Goal: Transaction & Acquisition: Purchase product/service

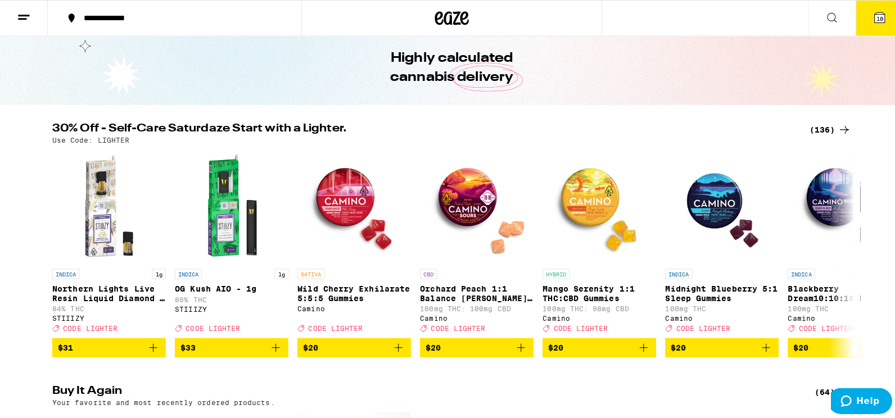
scroll to position [45, 0]
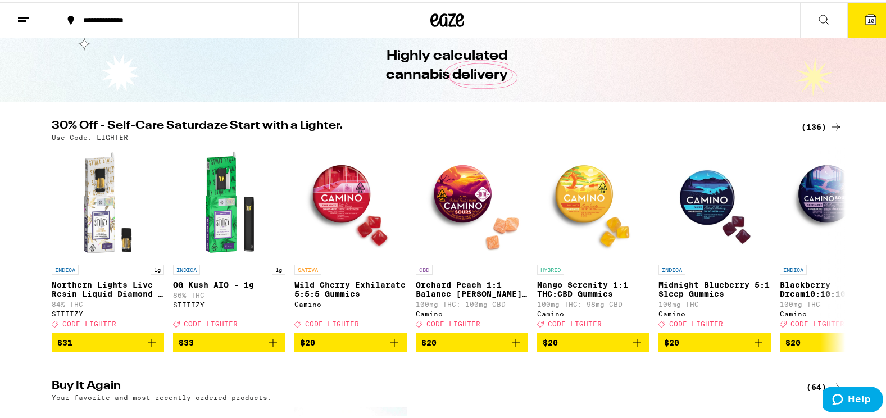
click at [866, 14] on icon at bounding box center [871, 17] width 10 height 10
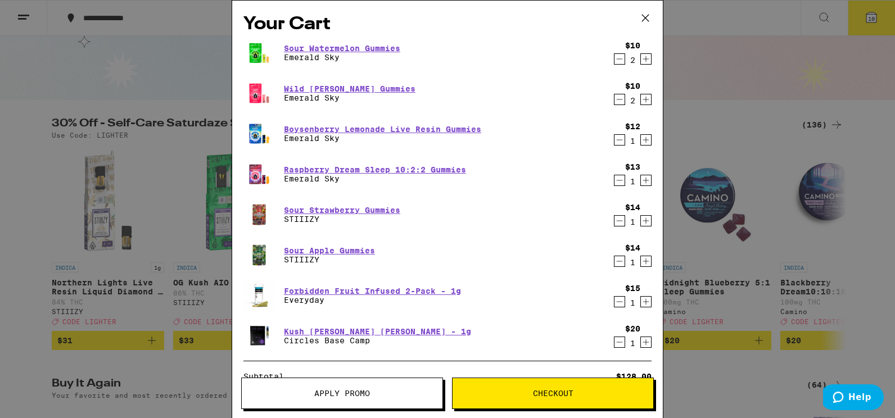
click at [617, 140] on icon "Decrement" at bounding box center [620, 140] width 6 height 0
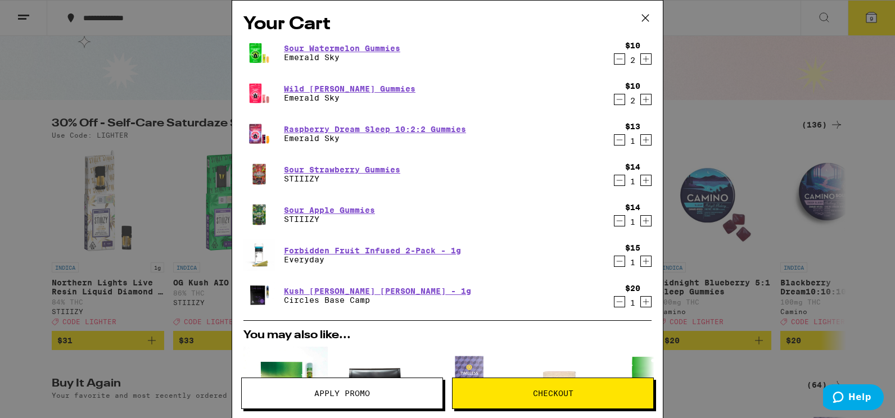
click at [614, 141] on icon "Decrement" at bounding box center [619, 139] width 10 height 13
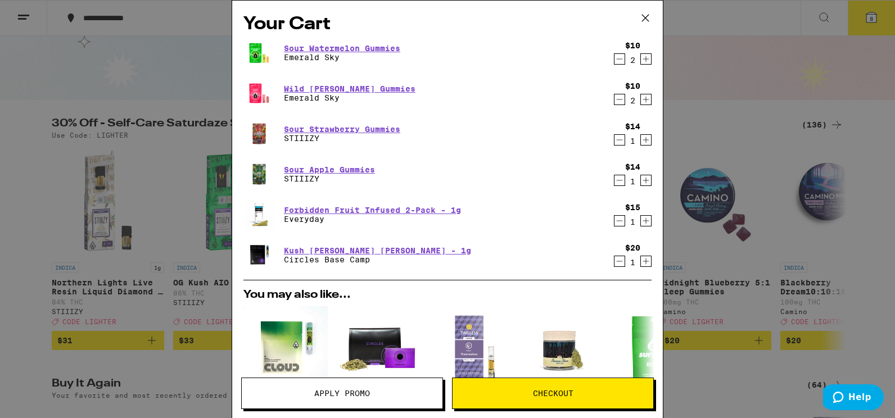
click at [617, 140] on icon "Decrement" at bounding box center [620, 140] width 6 height 0
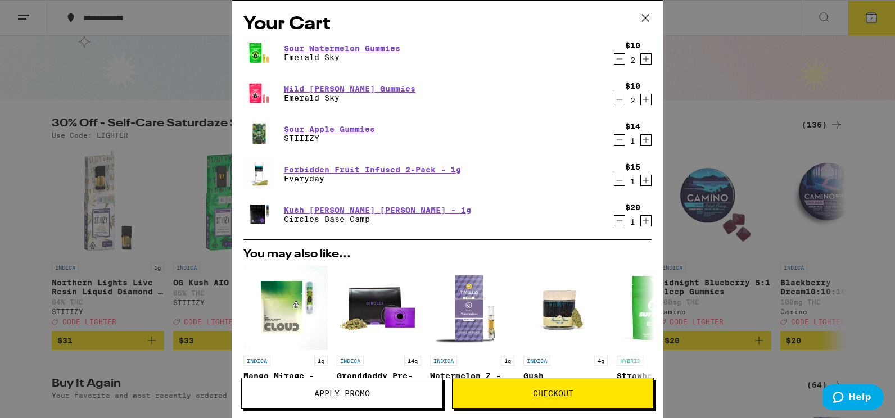
click at [617, 140] on icon "Decrement" at bounding box center [620, 140] width 6 height 0
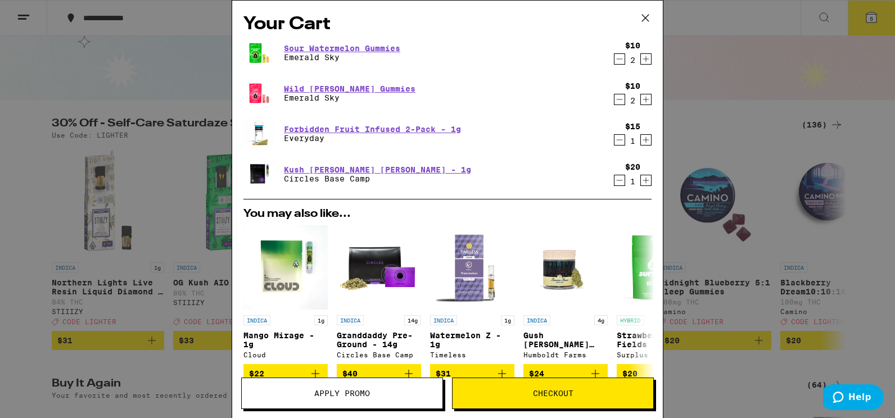
click at [614, 140] on icon "Decrement" at bounding box center [619, 139] width 10 height 13
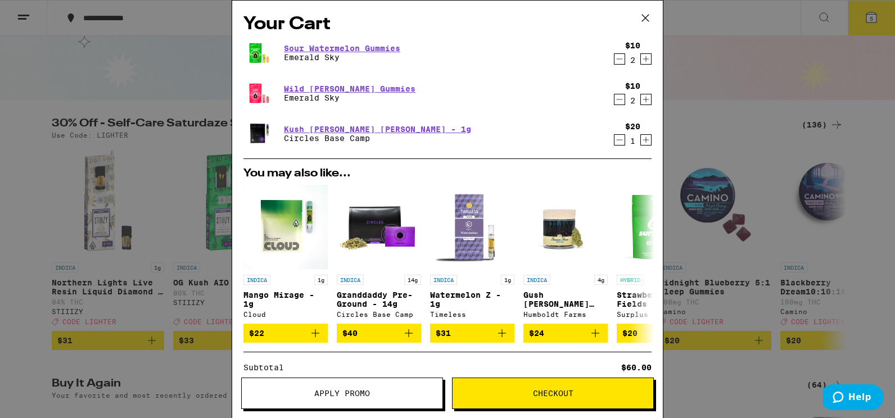
click at [614, 141] on icon "Decrement" at bounding box center [619, 139] width 10 height 13
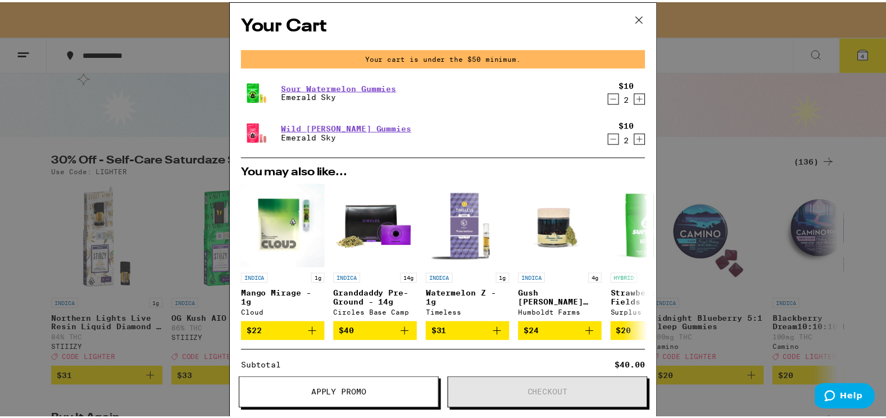
scroll to position [81, 0]
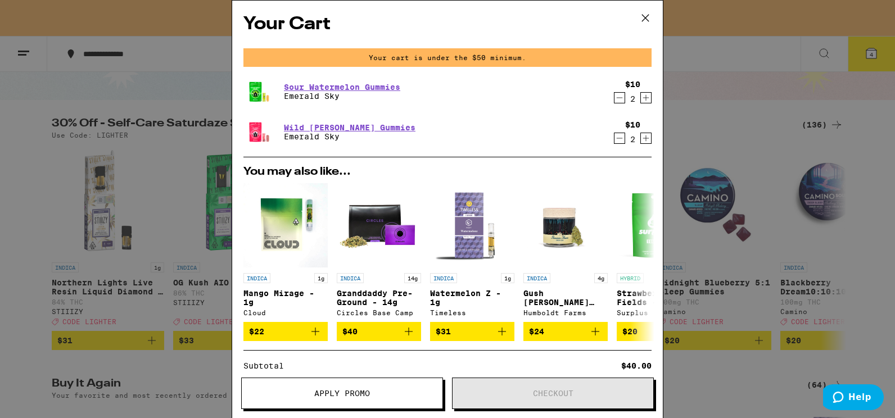
click at [640, 17] on icon at bounding box center [645, 18] width 17 height 17
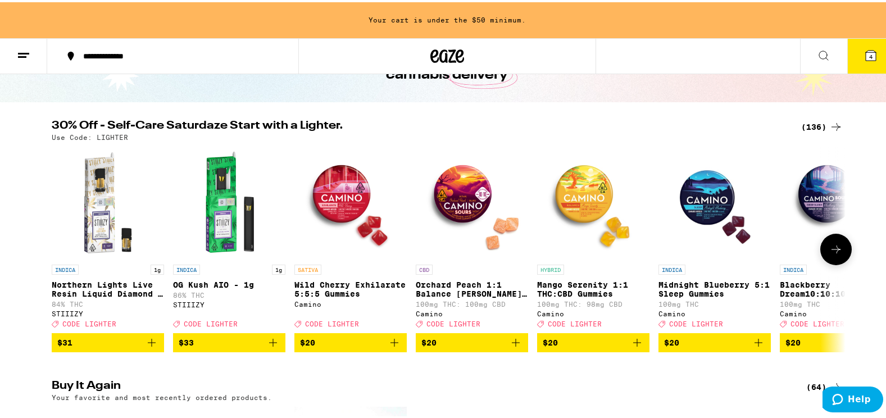
click at [805, 242] on img "Open page for Blackberry Dream10:10:10 Deep Sleep Gummies from Camino" at bounding box center [836, 200] width 112 height 112
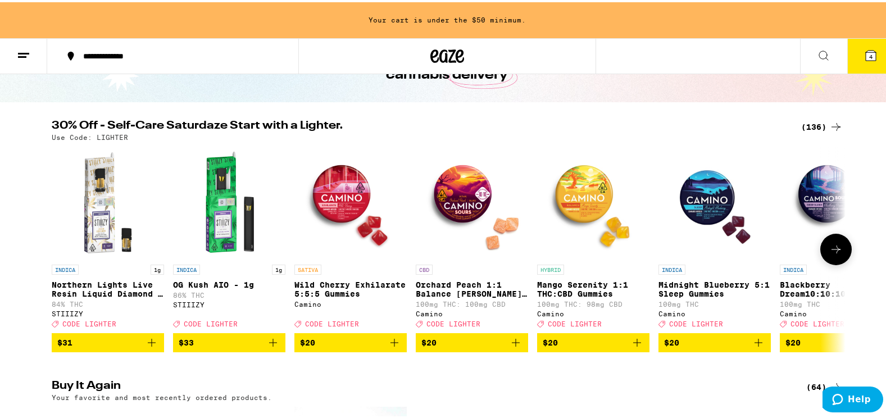
click at [833, 251] on icon at bounding box center [836, 247] width 9 height 8
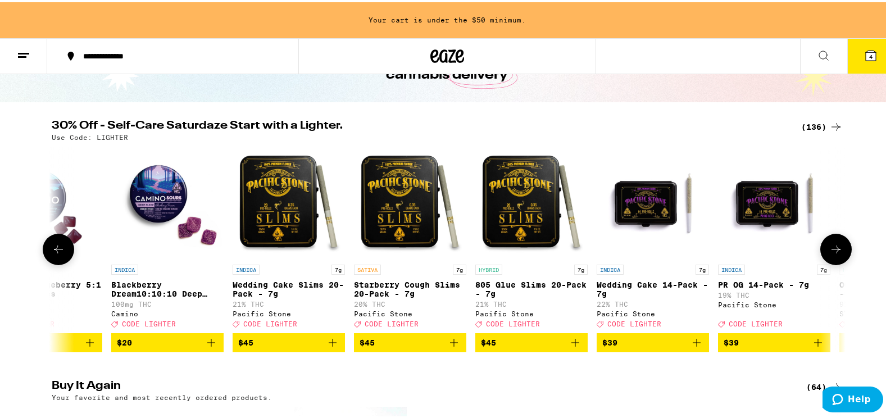
click at [833, 251] on icon at bounding box center [836, 247] width 9 height 8
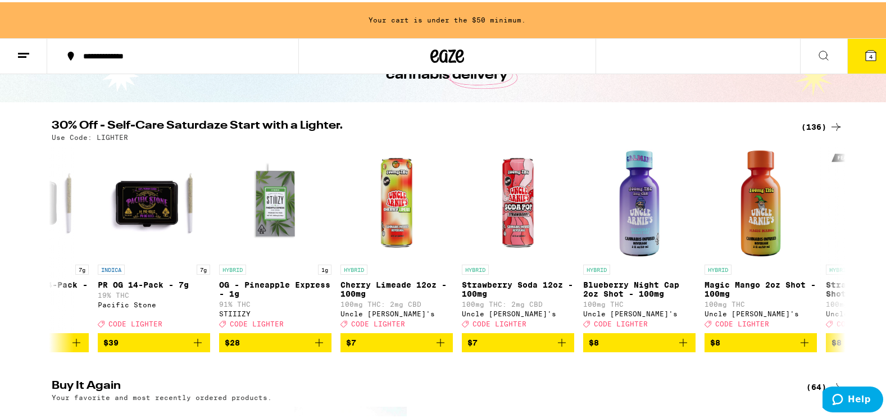
scroll to position [0, 1338]
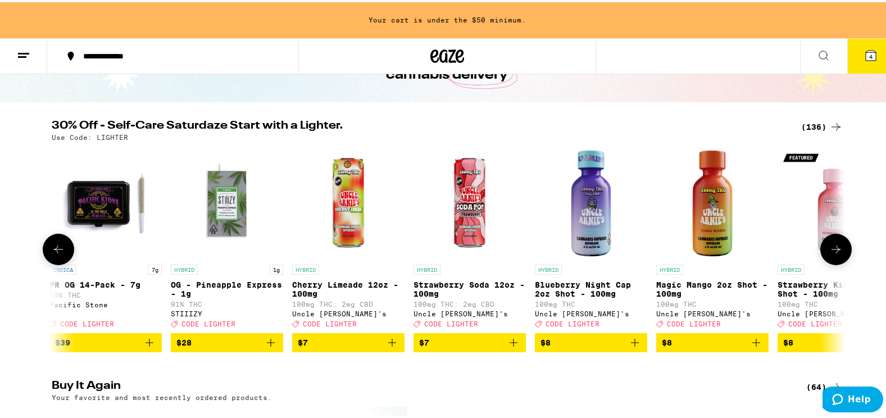
click at [50, 263] on button at bounding box center [58, 247] width 31 height 31
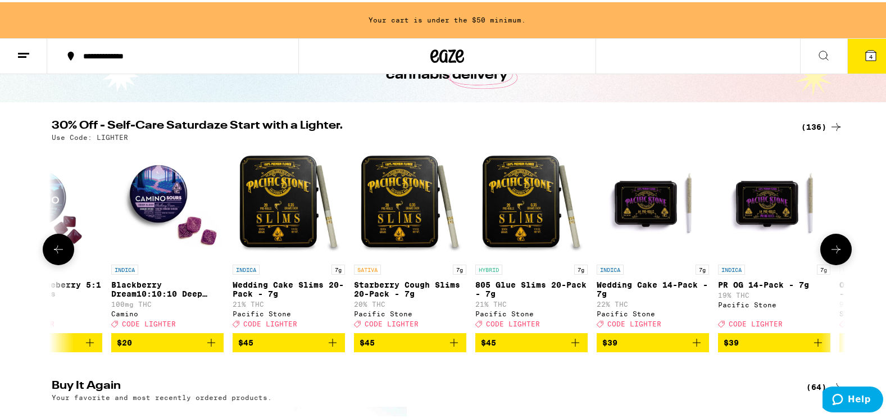
click at [50, 263] on button at bounding box center [58, 247] width 31 height 31
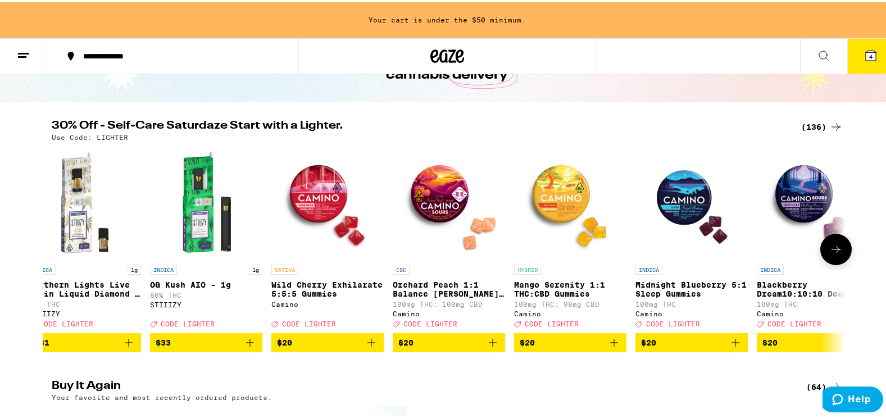
scroll to position [0, 0]
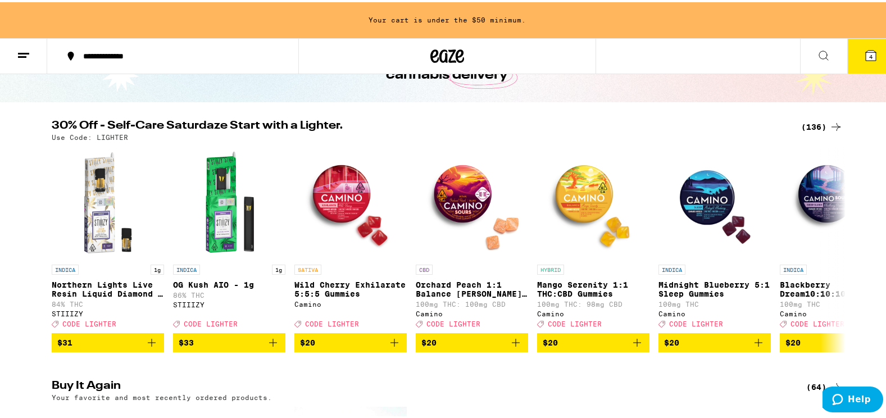
click at [512, 345] on icon "Add to bag" at bounding box center [516, 341] width 8 height 8
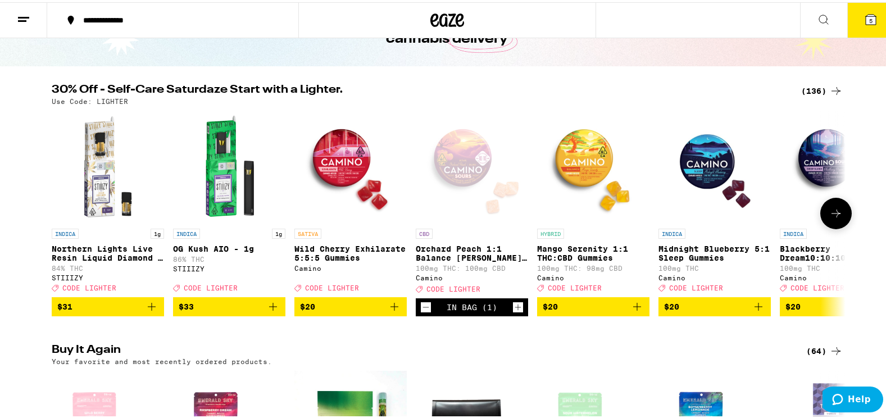
scroll to position [45, 0]
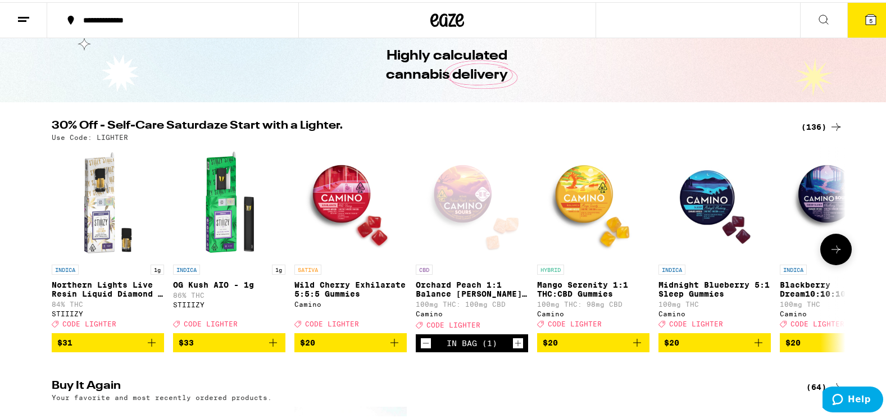
click at [830, 250] on icon at bounding box center [836, 247] width 13 height 13
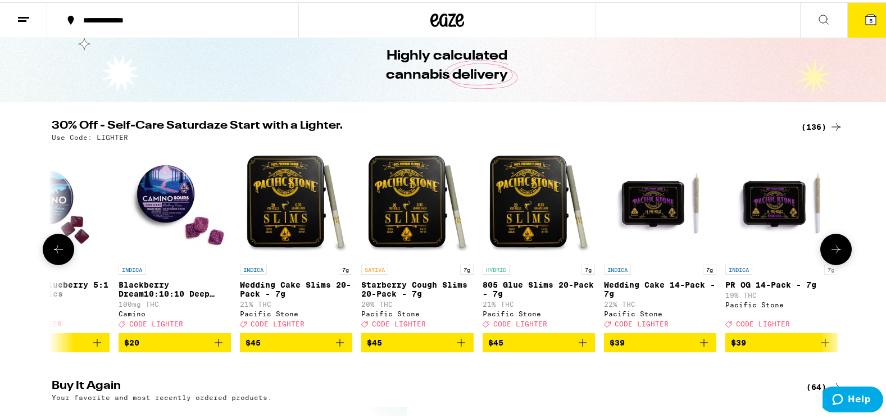
scroll to position [0, 669]
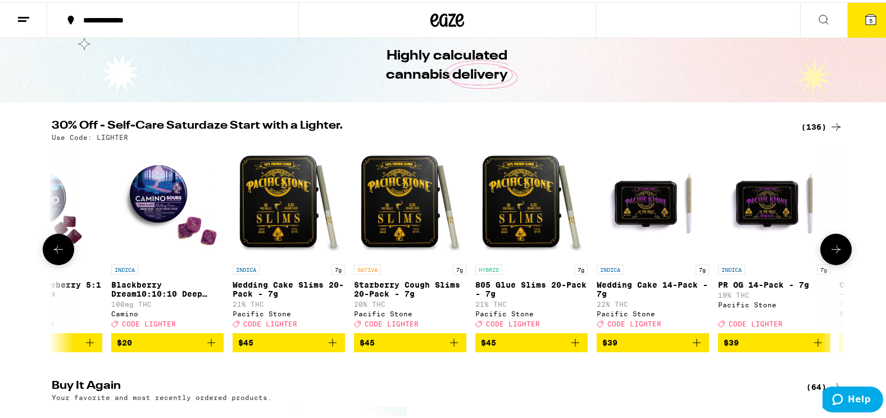
click at [830, 254] on icon at bounding box center [836, 247] width 13 height 13
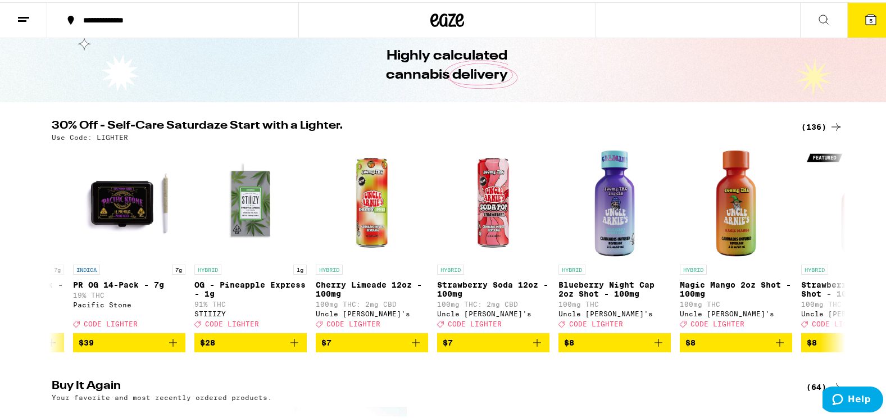
scroll to position [0, 1338]
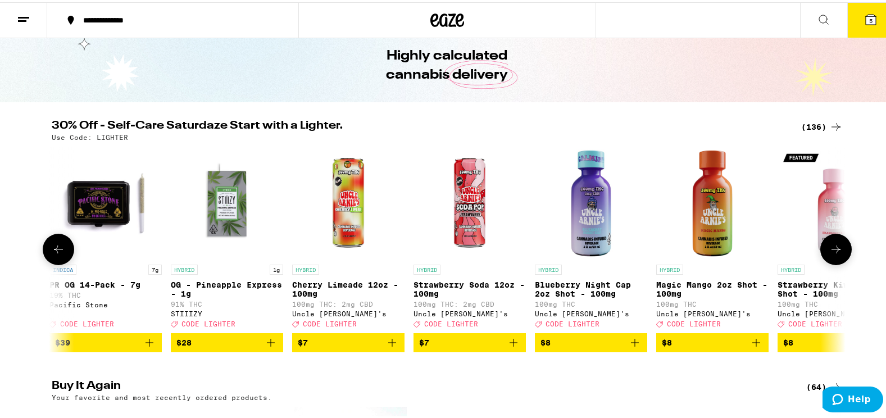
click at [268, 345] on icon "Add to bag" at bounding box center [271, 341] width 8 height 8
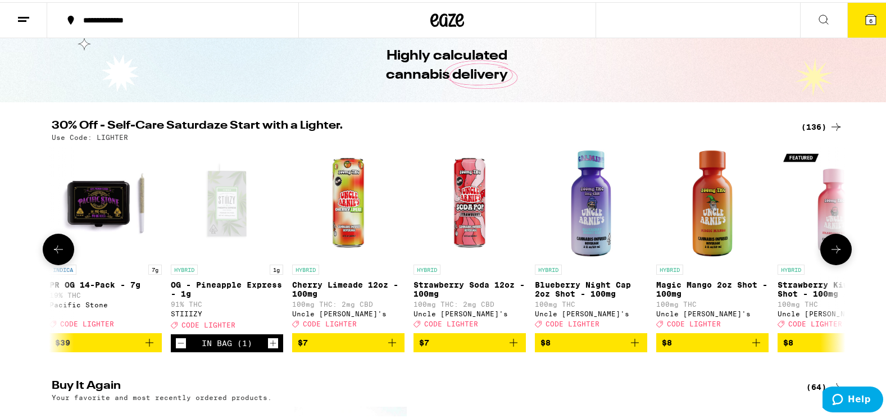
click at [832, 252] on icon at bounding box center [836, 247] width 13 height 13
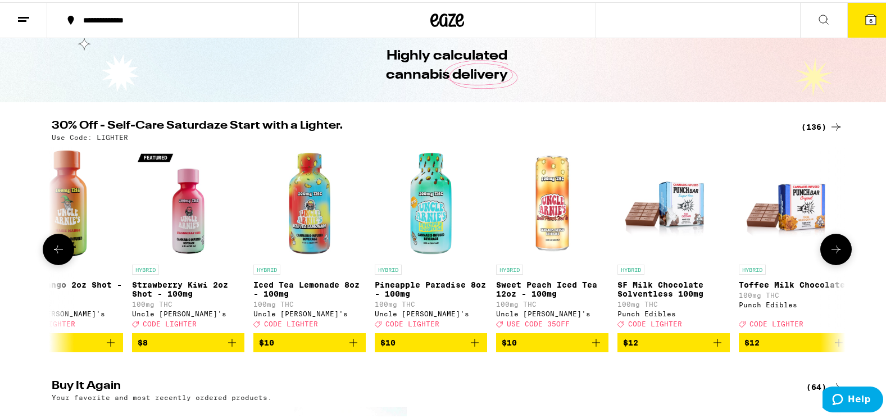
scroll to position [0, 2007]
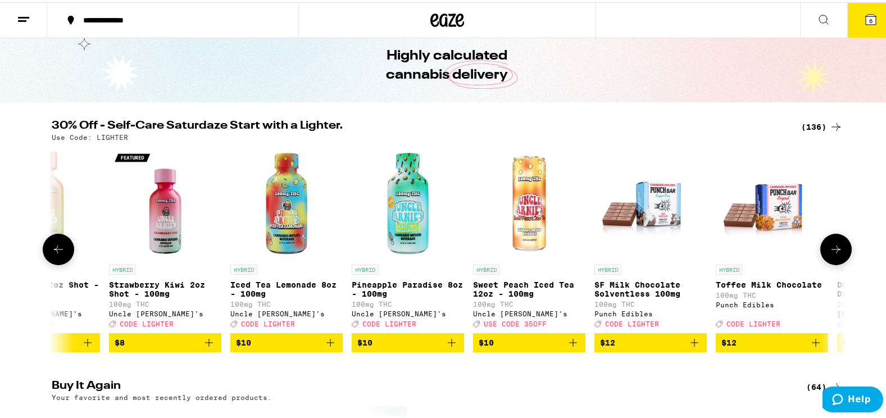
click at [830, 254] on icon at bounding box center [836, 247] width 13 height 13
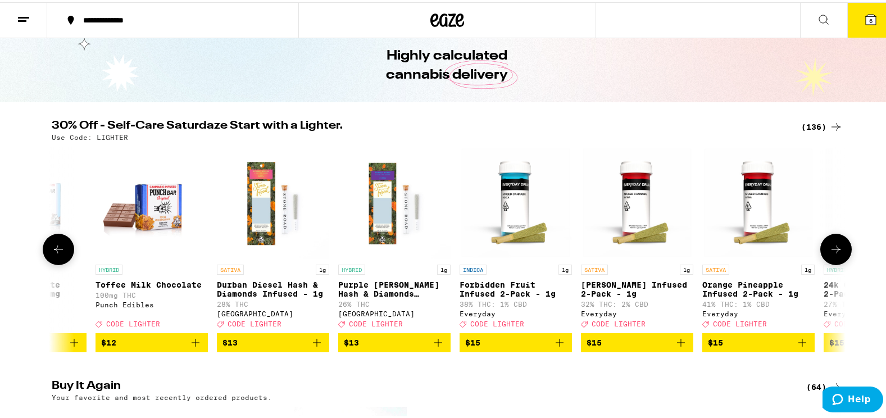
scroll to position [0, 2676]
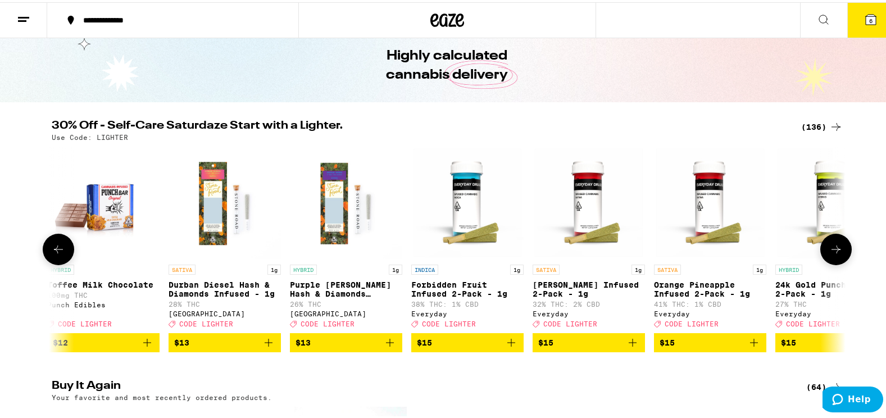
click at [830, 254] on icon at bounding box center [836, 247] width 13 height 13
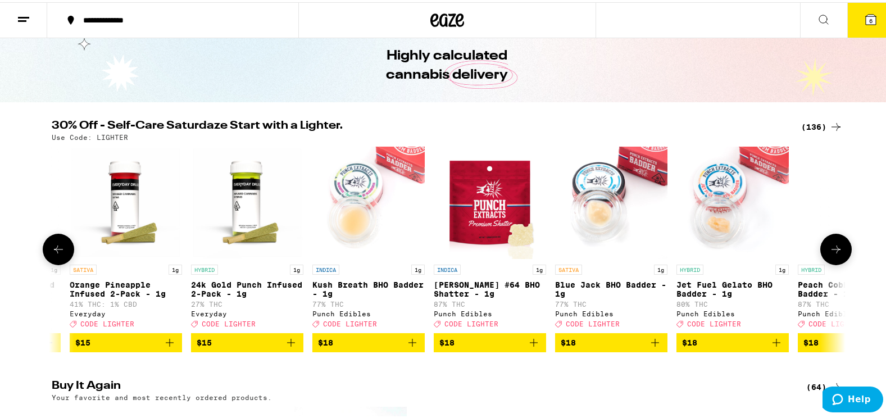
scroll to position [0, 3345]
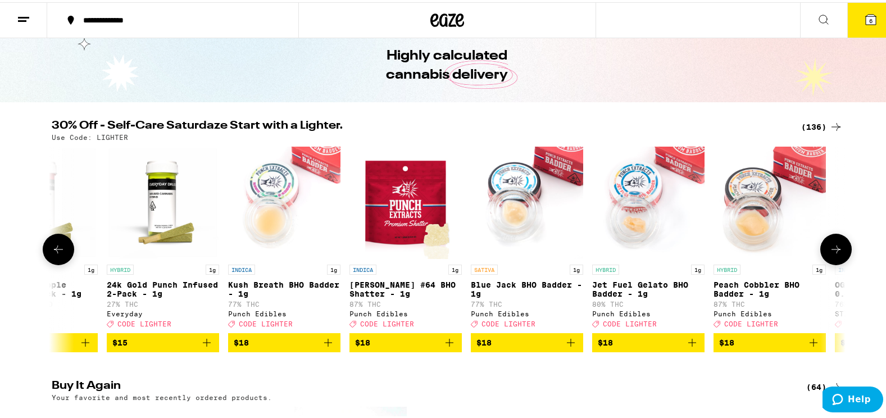
click at [824, 254] on button at bounding box center [836, 247] width 31 height 31
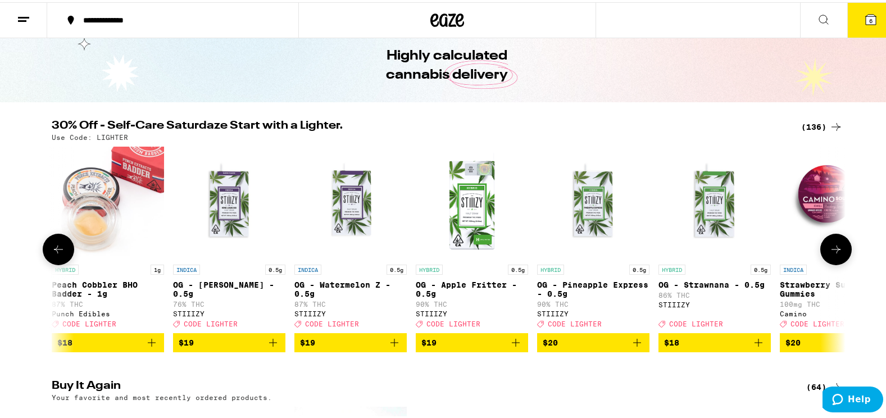
scroll to position [0, 4014]
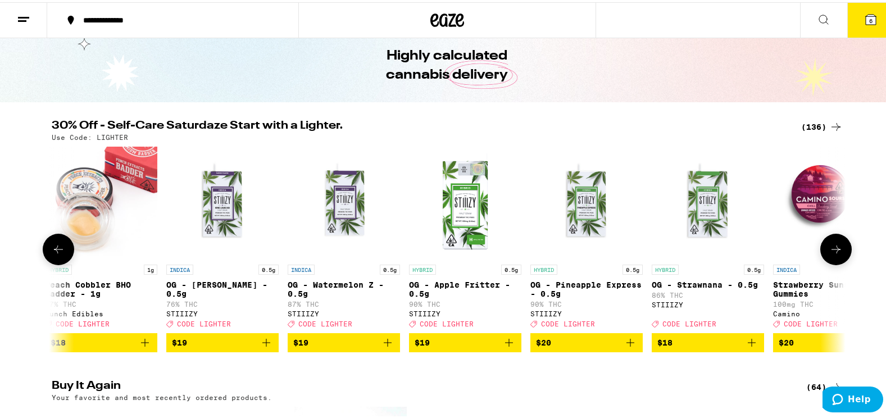
click at [824, 254] on button at bounding box center [836, 247] width 31 height 31
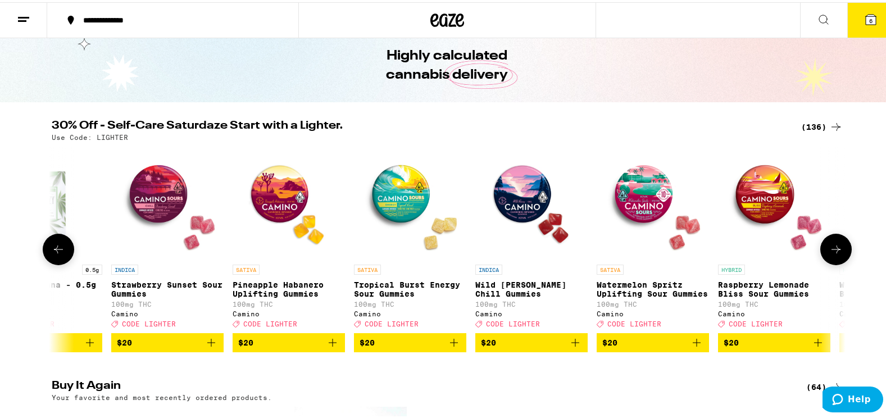
scroll to position [0, 4683]
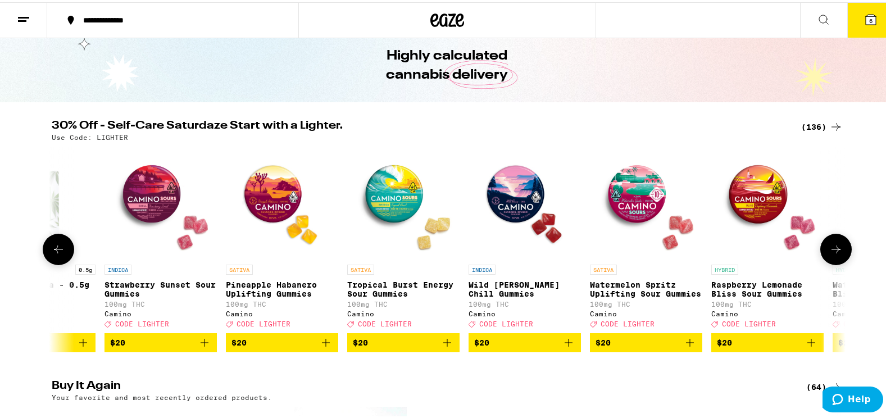
click at [444, 347] on icon "Add to bag" at bounding box center [447, 340] width 13 height 13
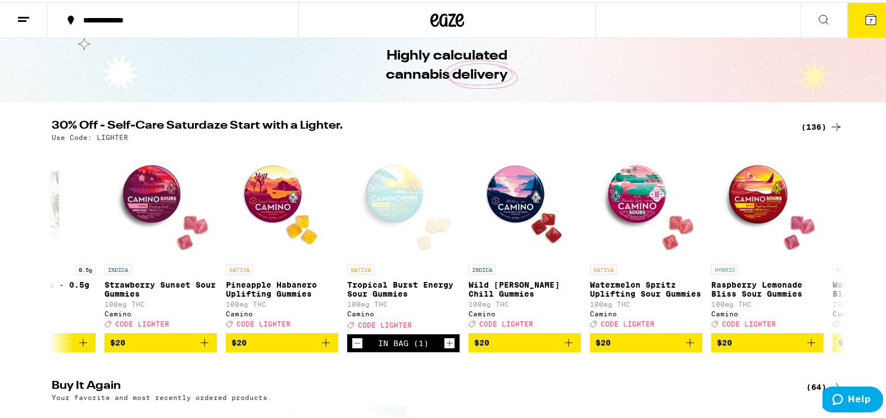
click at [810, 347] on icon "Add to bag" at bounding box center [811, 340] width 13 height 13
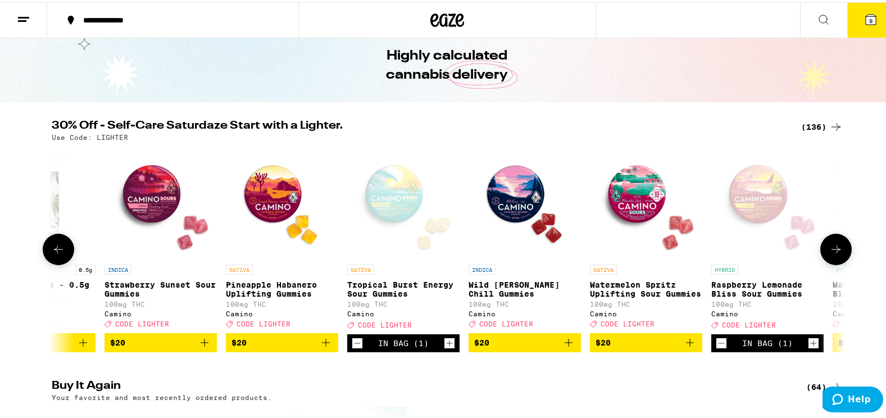
click at [830, 254] on icon at bounding box center [836, 247] width 13 height 13
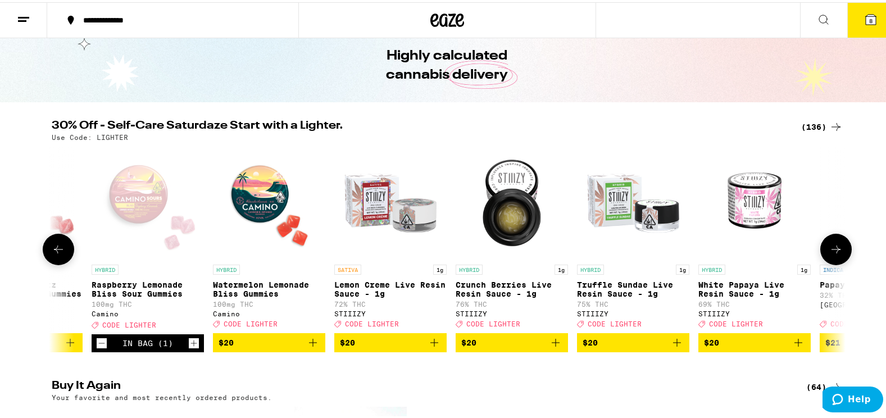
scroll to position [0, 5352]
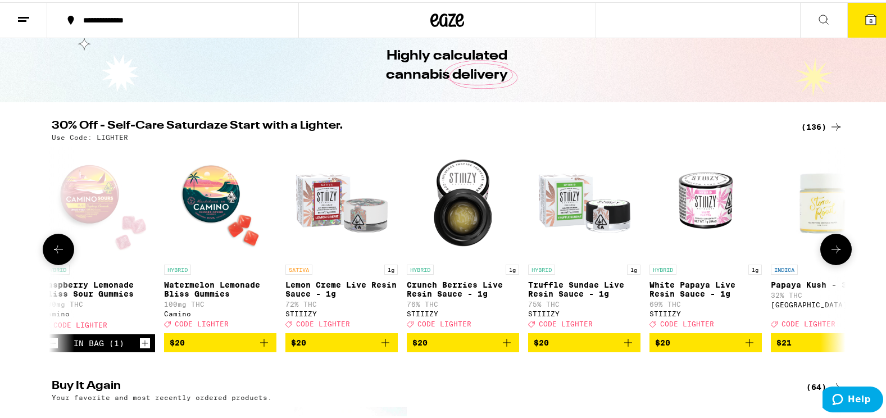
click at [833, 252] on icon at bounding box center [836, 247] width 13 height 13
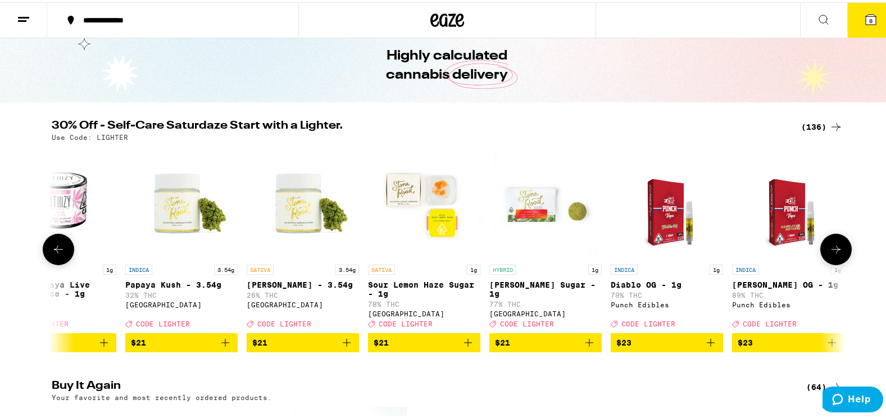
scroll to position [0, 6020]
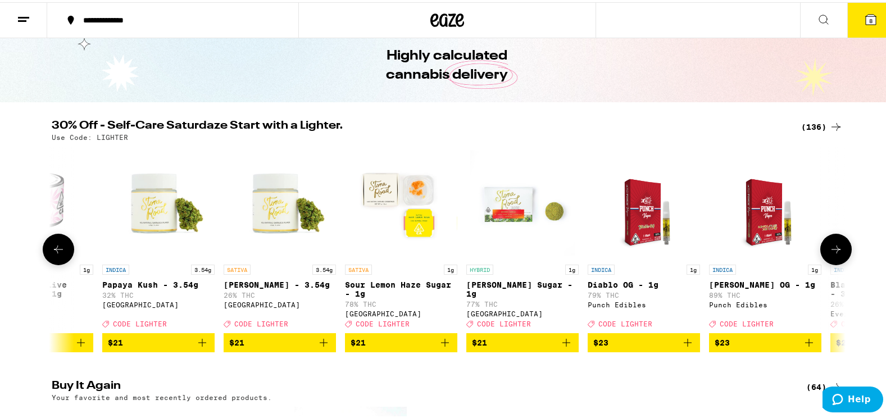
click at [833, 252] on icon at bounding box center [836, 247] width 13 height 13
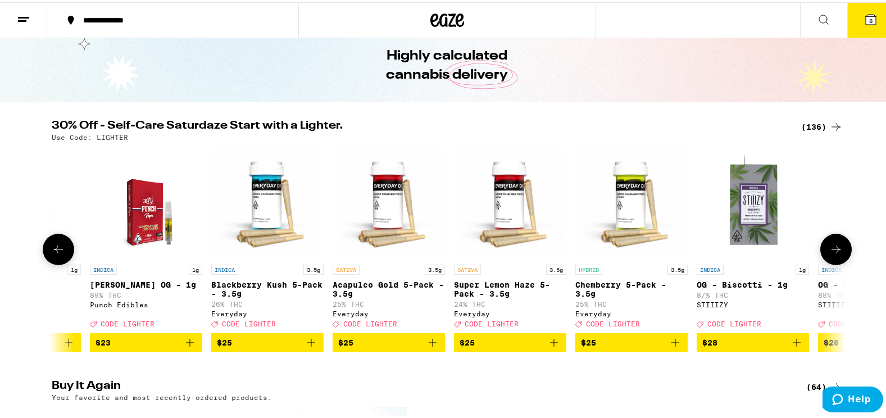
scroll to position [0, 6689]
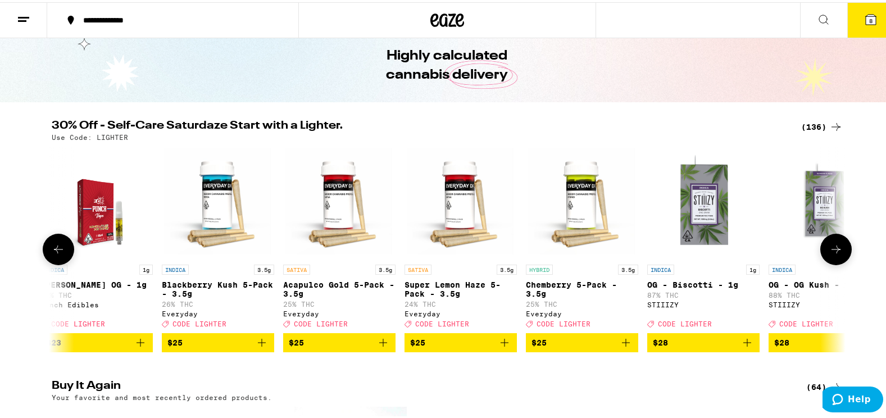
click at [60, 254] on icon at bounding box center [58, 247] width 13 height 13
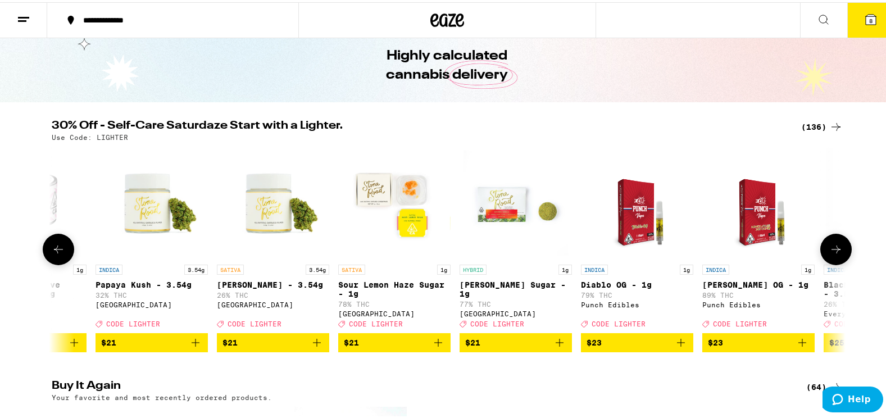
scroll to position [0, 6020]
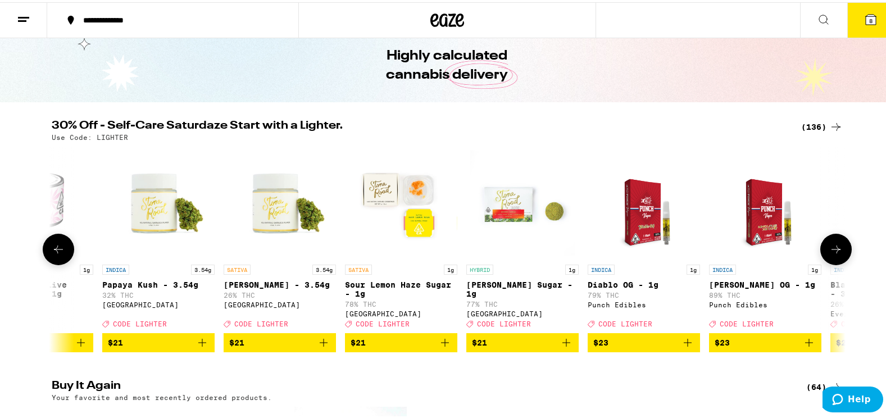
click at [830, 254] on icon at bounding box center [836, 247] width 13 height 13
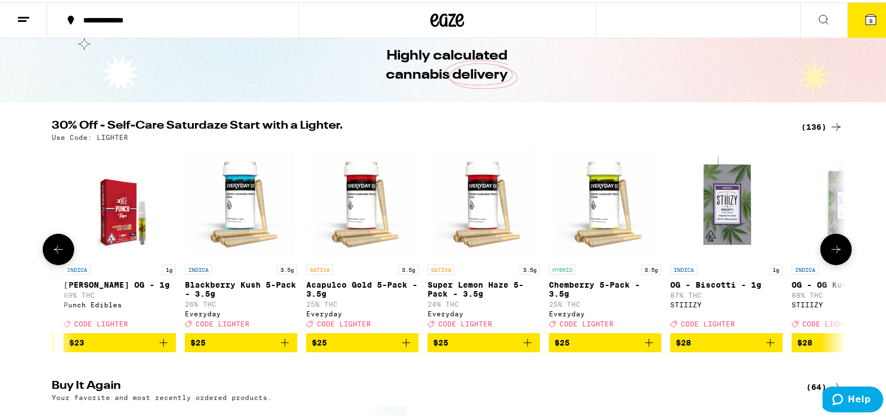
scroll to position [0, 6689]
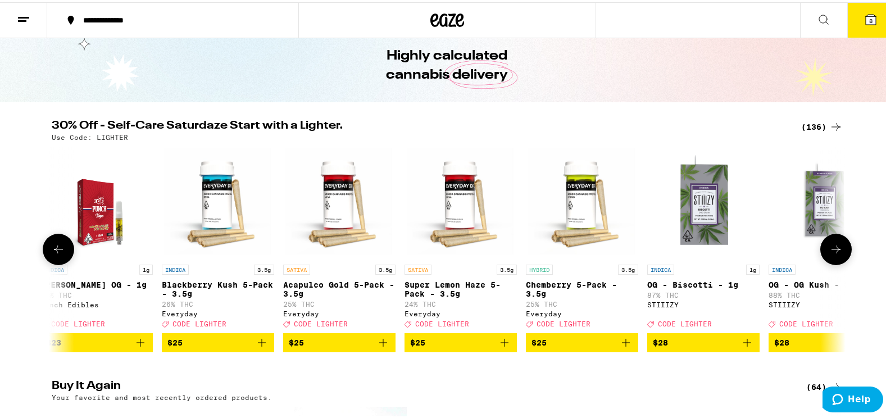
click at [823, 260] on button at bounding box center [836, 247] width 31 height 31
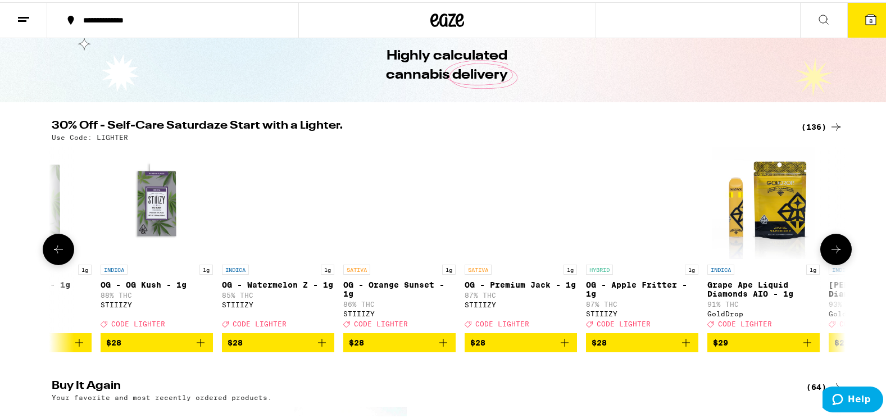
scroll to position [0, 7358]
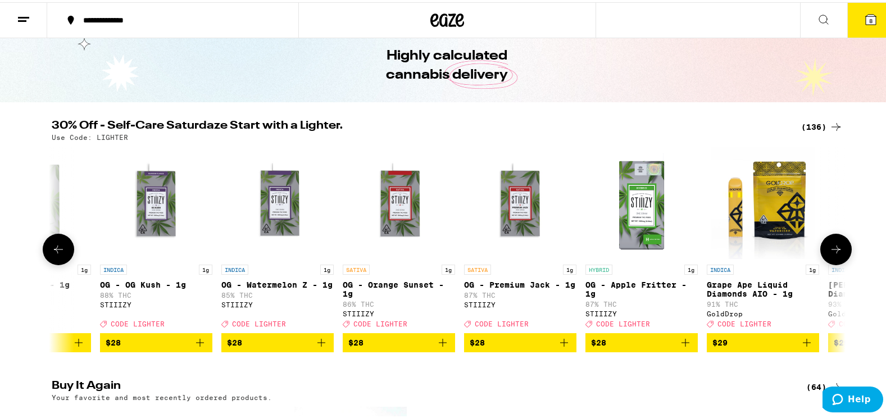
click at [832, 250] on icon at bounding box center [836, 247] width 13 height 13
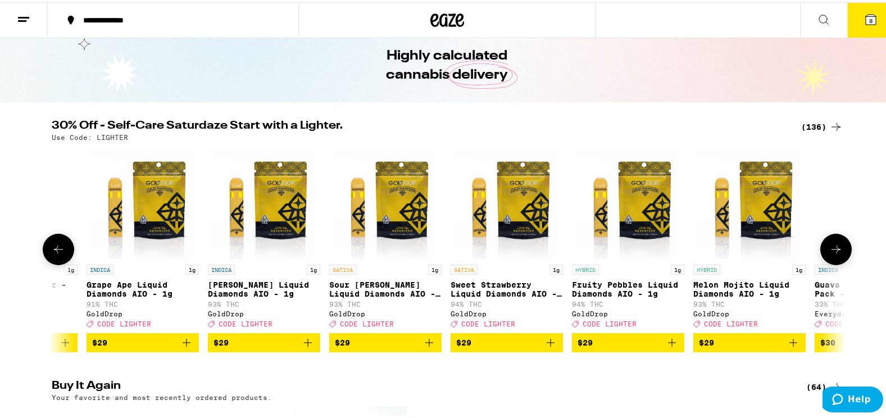
scroll to position [0, 8027]
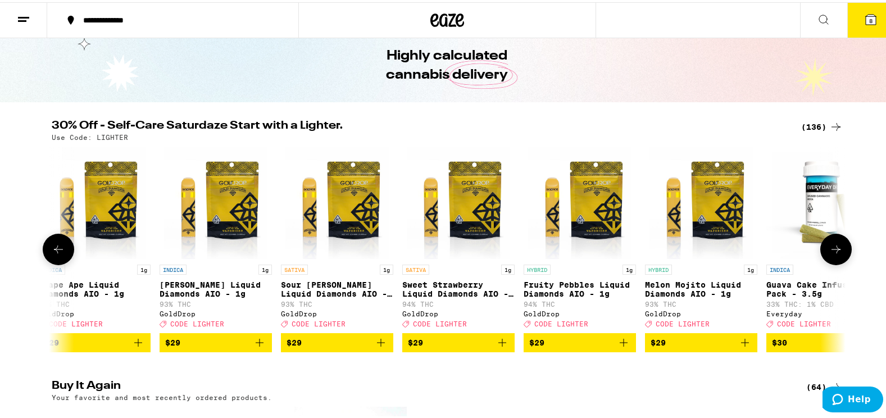
drag, startPoint x: 832, startPoint y: 250, endPoint x: 652, endPoint y: 356, distance: 208.9
click at [652, 350] on div "INDICA 1g Northern Lights Live Resin Liquid Diamond - 1g 84% THC STIIIZY Deal C…" at bounding box center [447, 247] width 809 height 206
click at [830, 246] on icon at bounding box center [836, 247] width 13 height 13
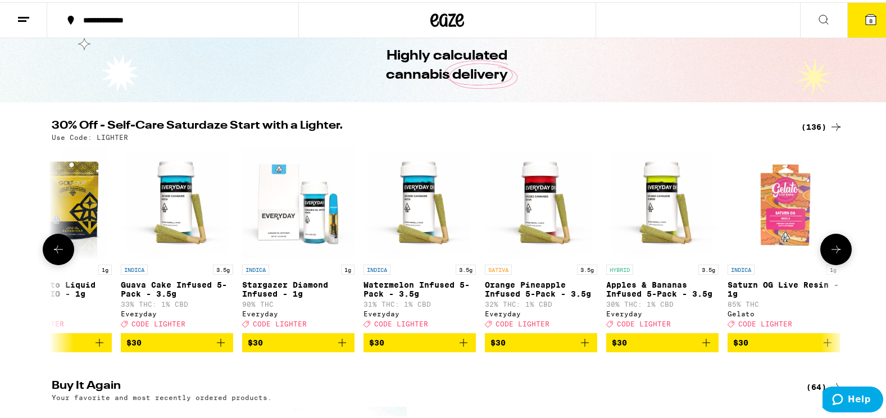
scroll to position [0, 8696]
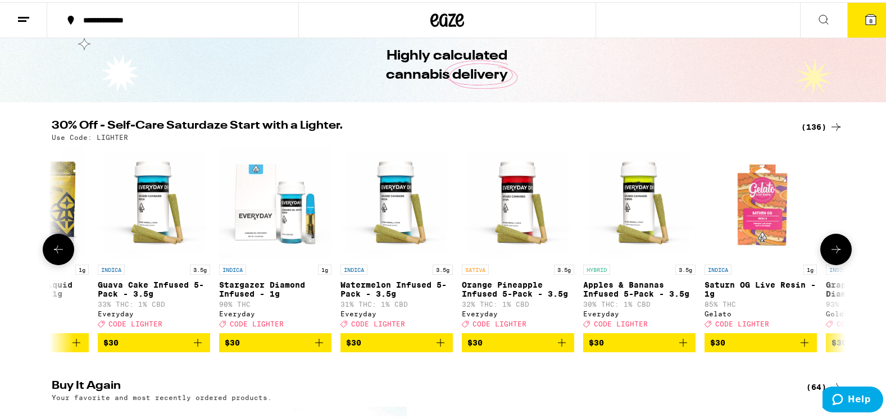
click at [831, 250] on icon at bounding box center [836, 247] width 13 height 13
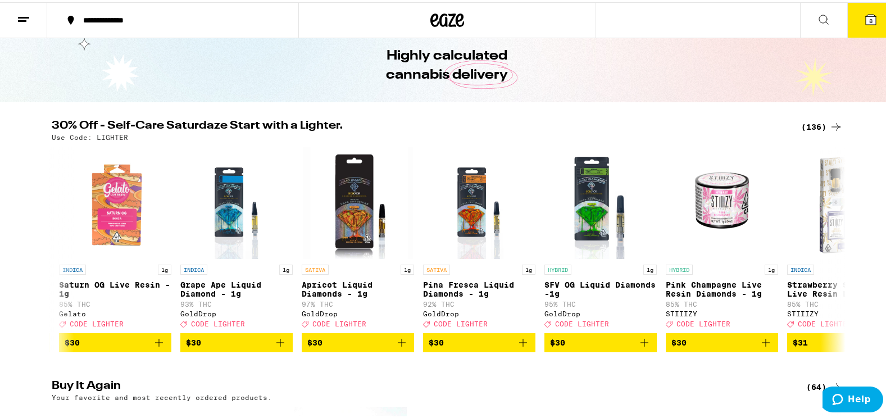
scroll to position [0, 9365]
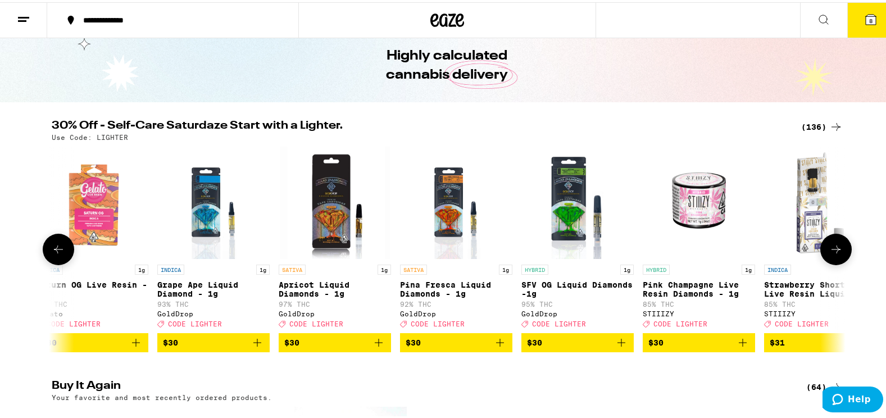
click at [830, 249] on icon at bounding box center [836, 247] width 13 height 13
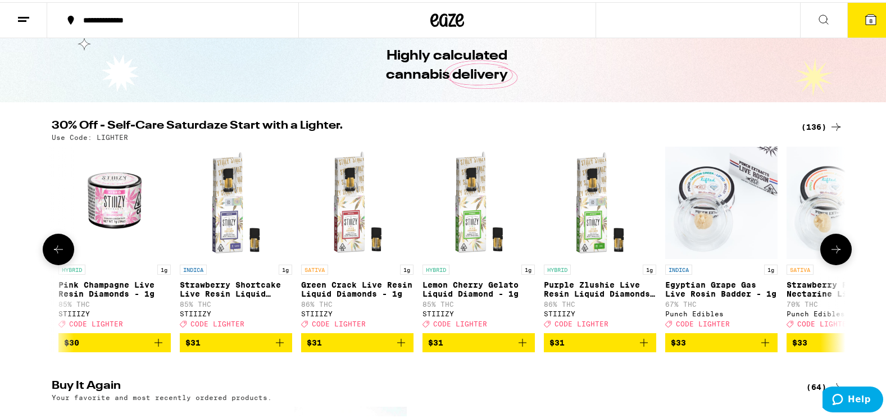
scroll to position [0, 10034]
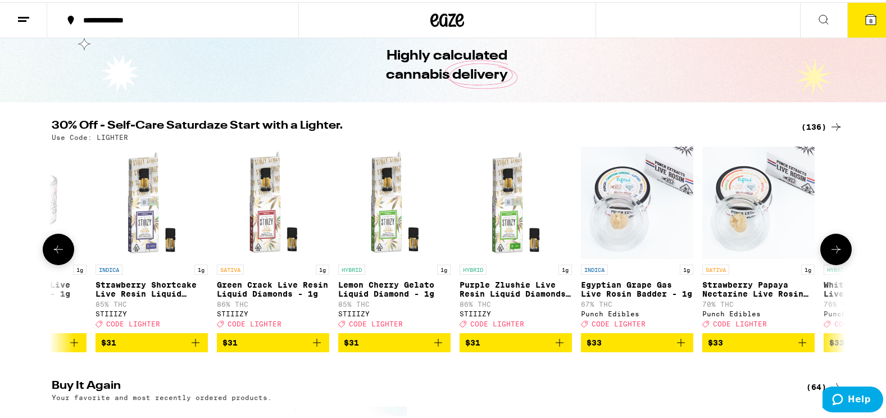
click at [833, 247] on icon at bounding box center [836, 247] width 13 height 13
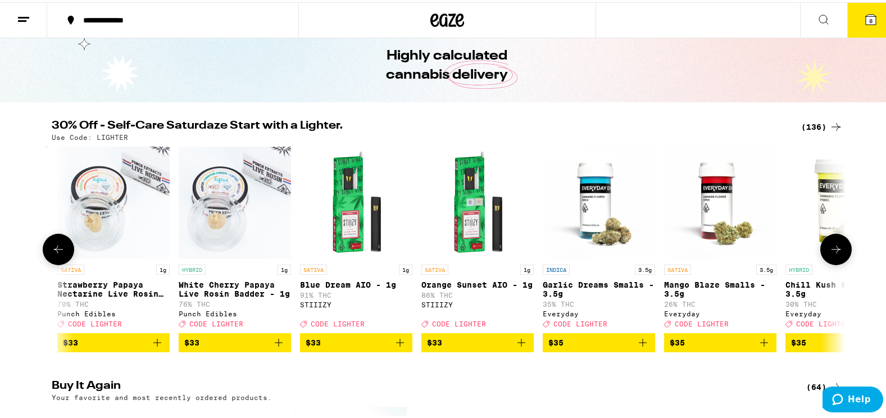
scroll to position [0, 10703]
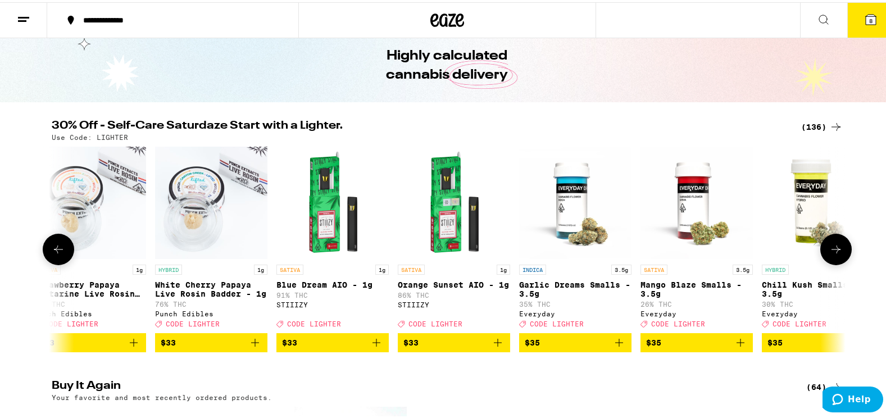
click at [831, 252] on icon at bounding box center [836, 247] width 13 height 13
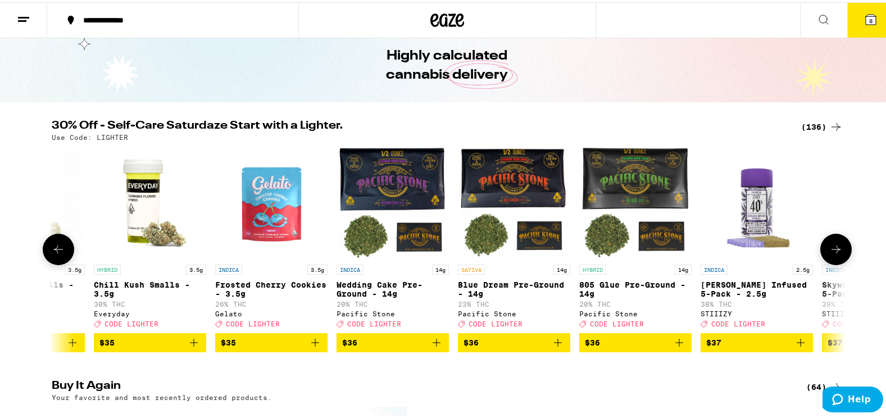
scroll to position [0, 11372]
click at [831, 252] on icon at bounding box center [836, 247] width 13 height 13
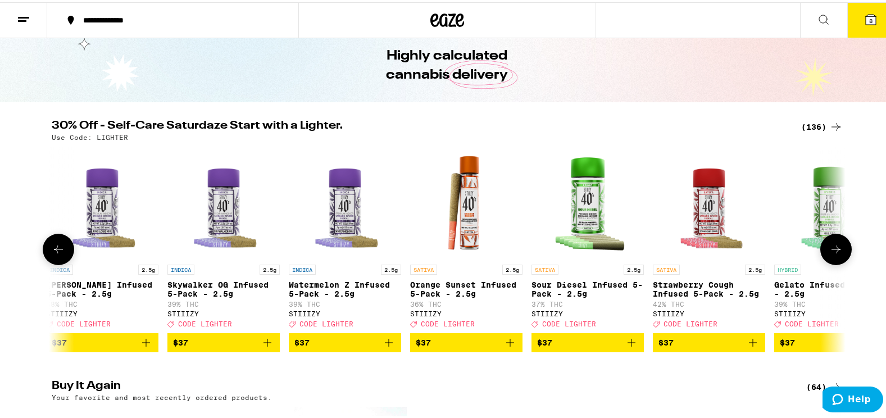
scroll to position [0, 12041]
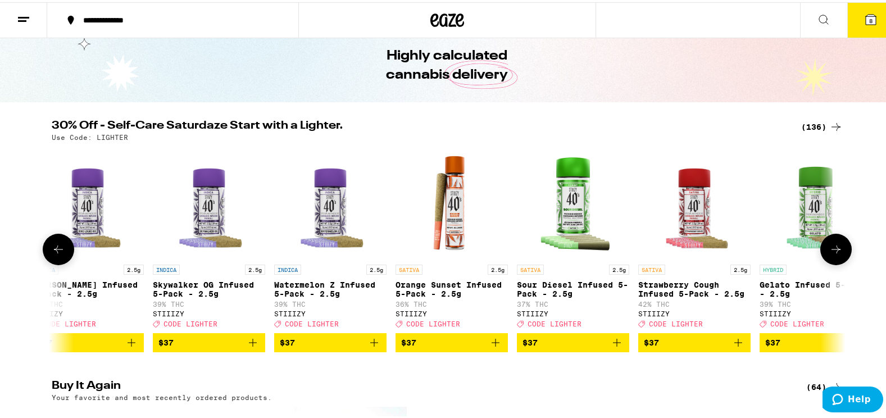
click at [831, 252] on icon at bounding box center [836, 247] width 13 height 13
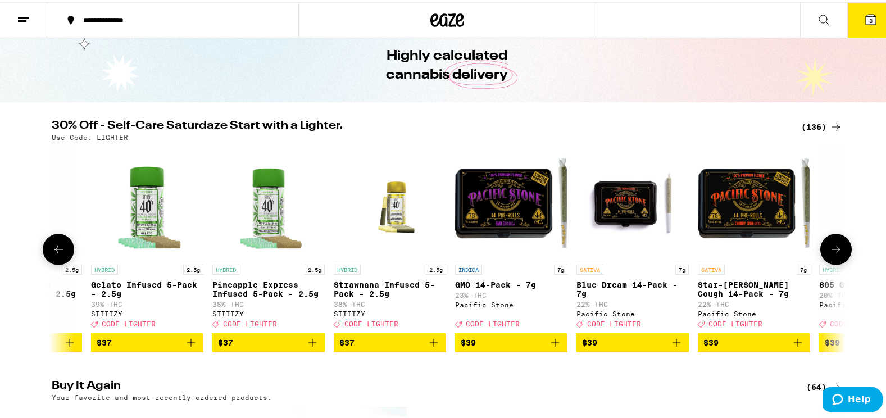
click at [831, 252] on icon at bounding box center [836, 247] width 13 height 13
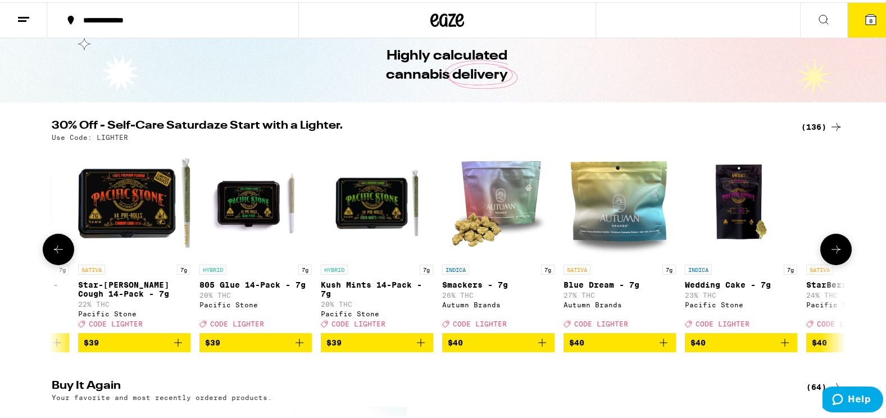
scroll to position [0, 13379]
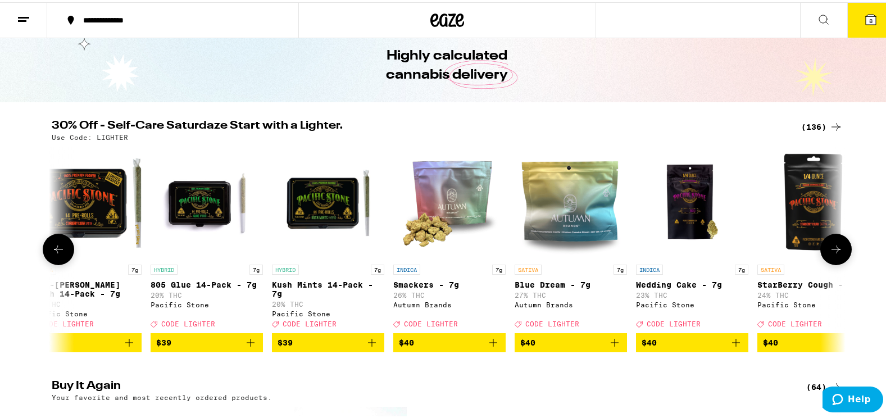
click at [831, 252] on icon at bounding box center [836, 247] width 13 height 13
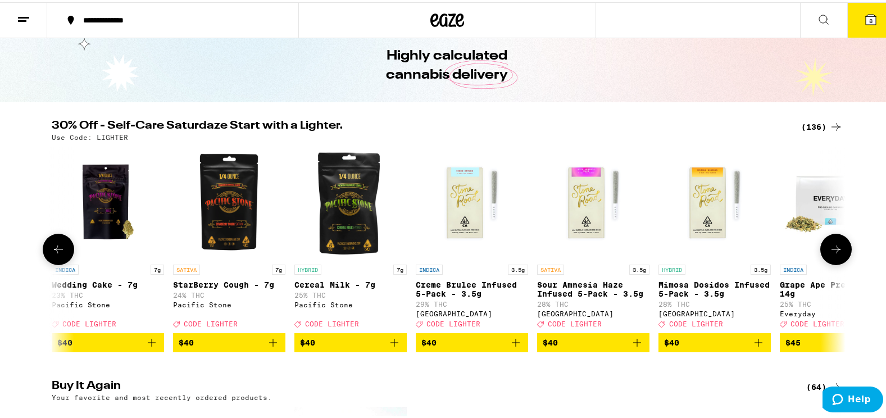
scroll to position [0, 14048]
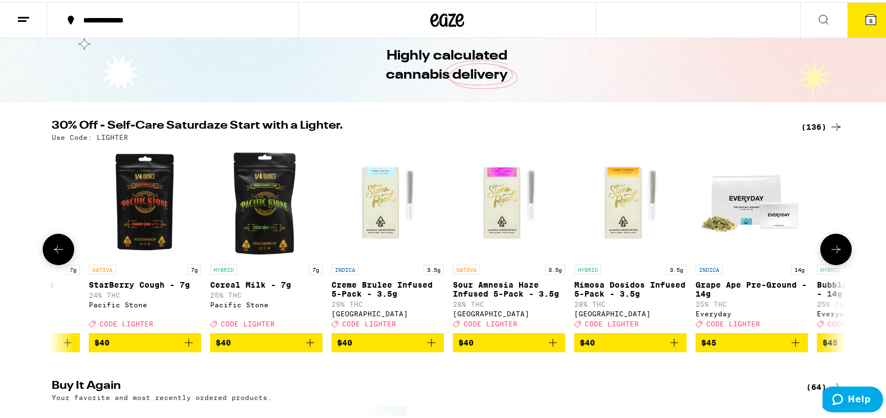
click at [831, 252] on icon at bounding box center [836, 247] width 13 height 13
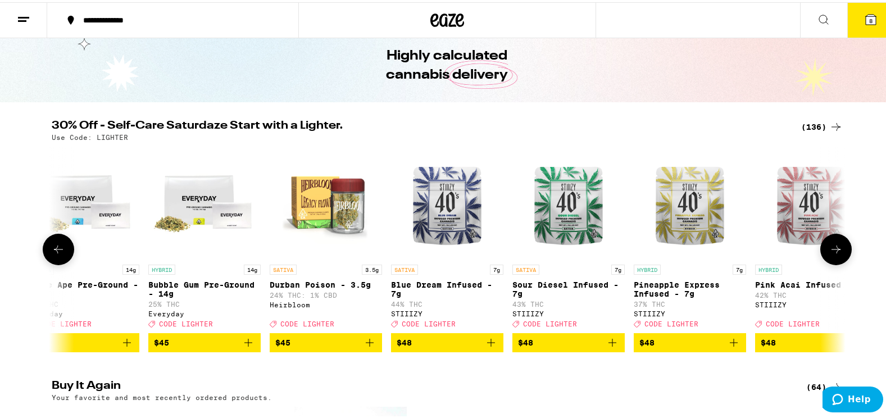
click at [831, 252] on icon at bounding box center [836, 247] width 13 height 13
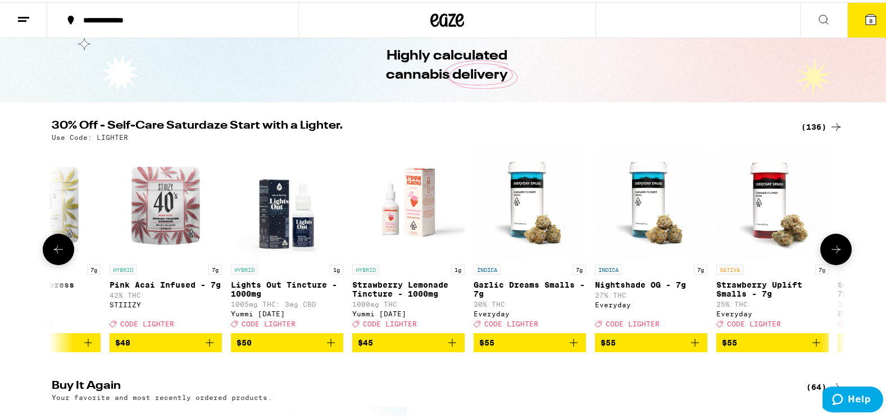
scroll to position [0, 15386]
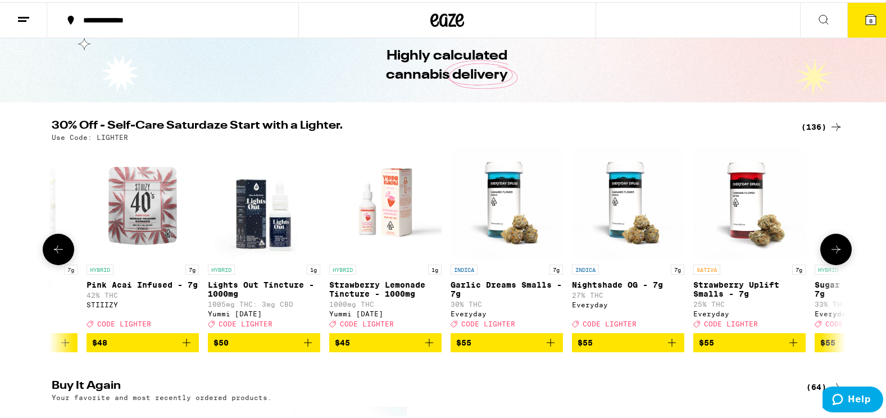
click at [831, 252] on icon at bounding box center [836, 247] width 13 height 13
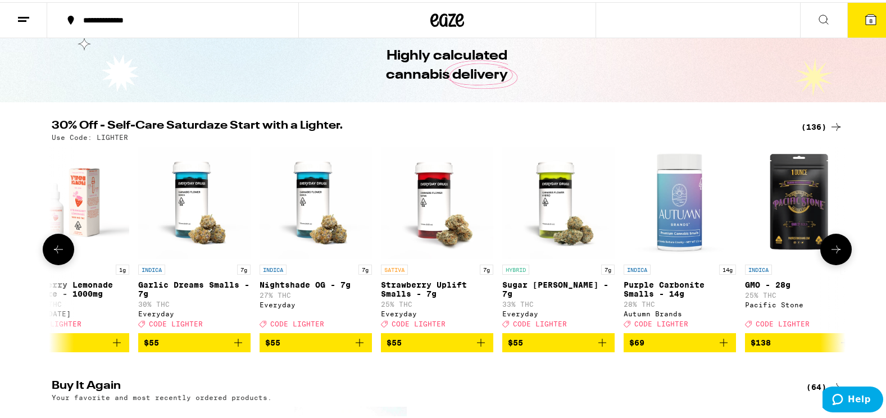
scroll to position [0, 15722]
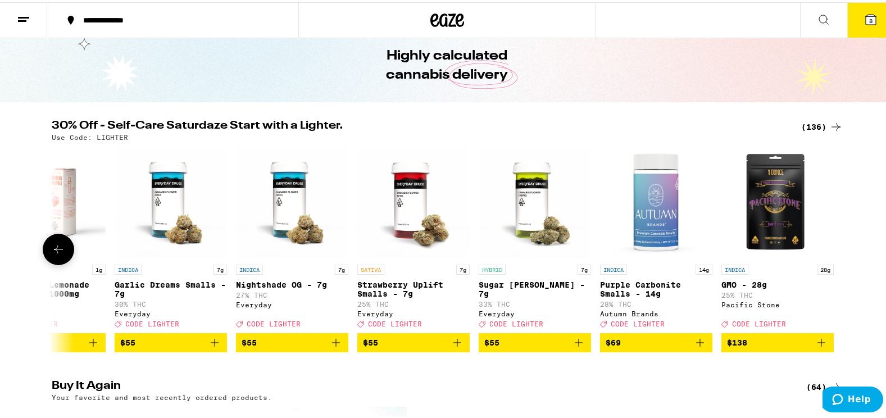
click at [831, 252] on div at bounding box center [836, 247] width 31 height 31
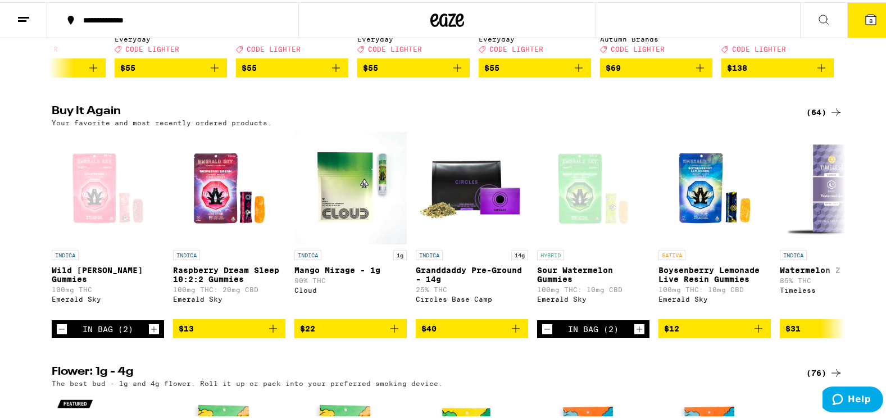
scroll to position [322, 0]
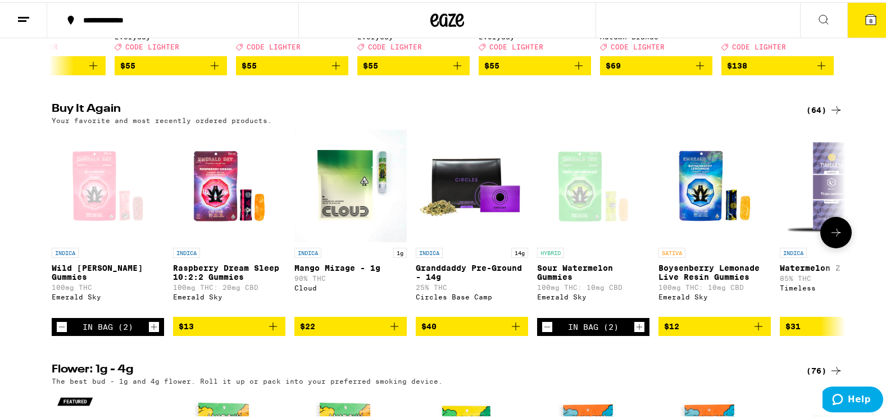
click at [821, 246] on button at bounding box center [836, 230] width 31 height 31
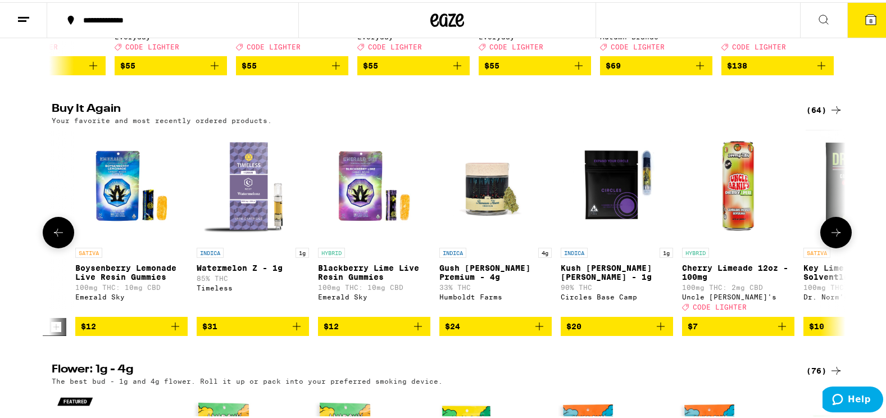
scroll to position [0, 669]
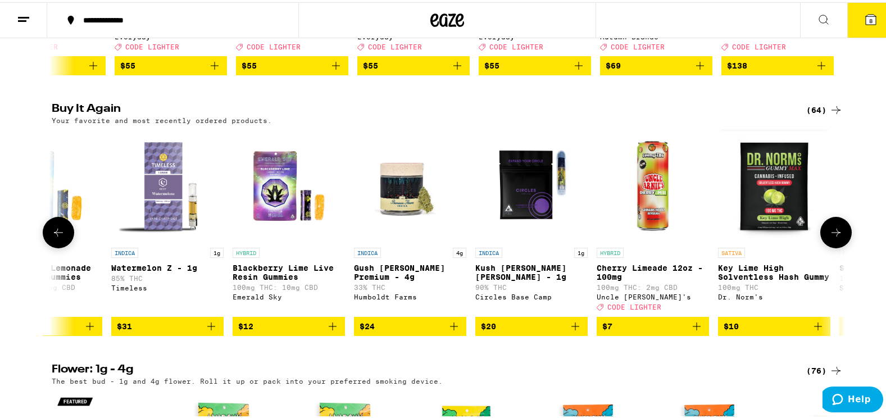
click at [821, 246] on button at bounding box center [836, 230] width 31 height 31
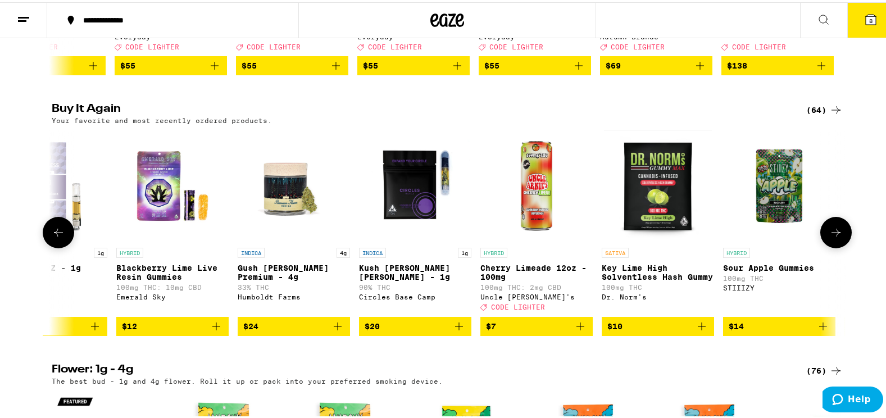
click at [821, 246] on button at bounding box center [836, 230] width 31 height 31
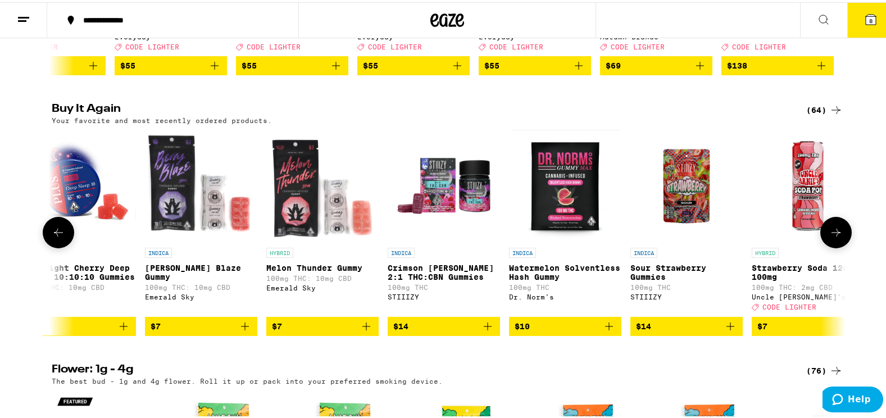
scroll to position [0, 1697]
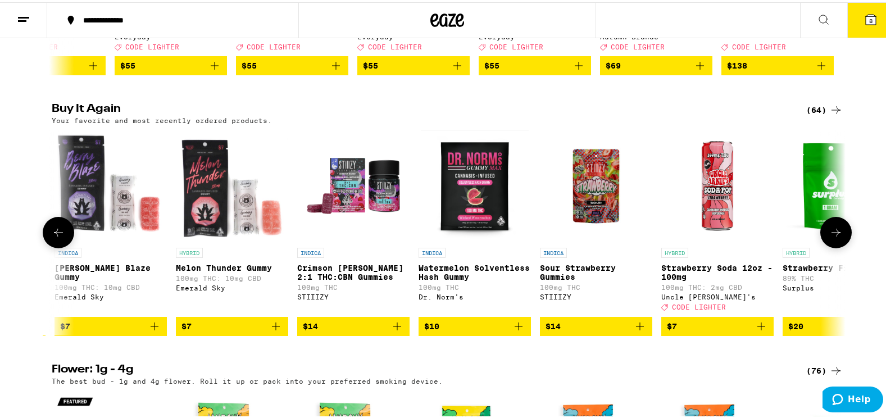
click at [833, 246] on button at bounding box center [836, 230] width 31 height 31
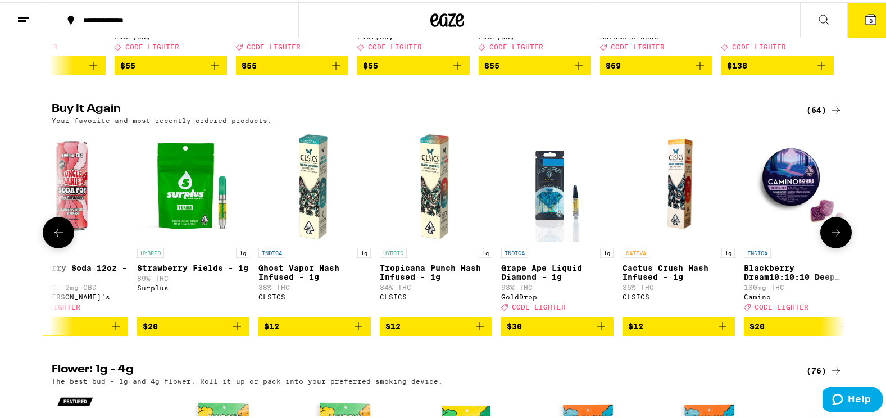
scroll to position [0, 2366]
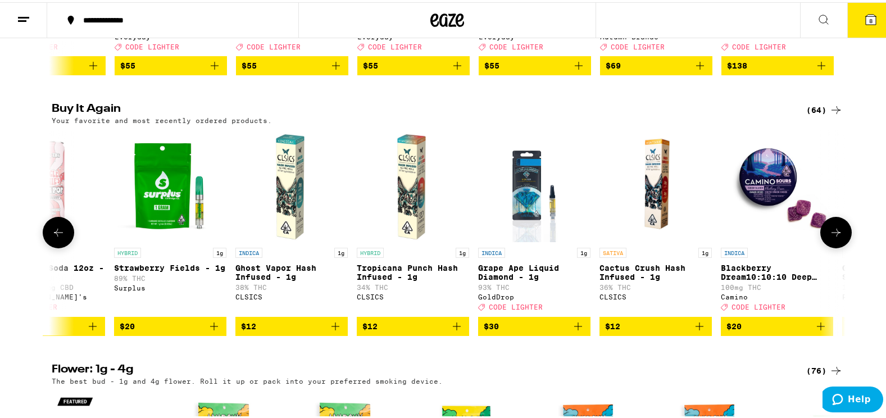
click at [838, 246] on button at bounding box center [836, 230] width 31 height 31
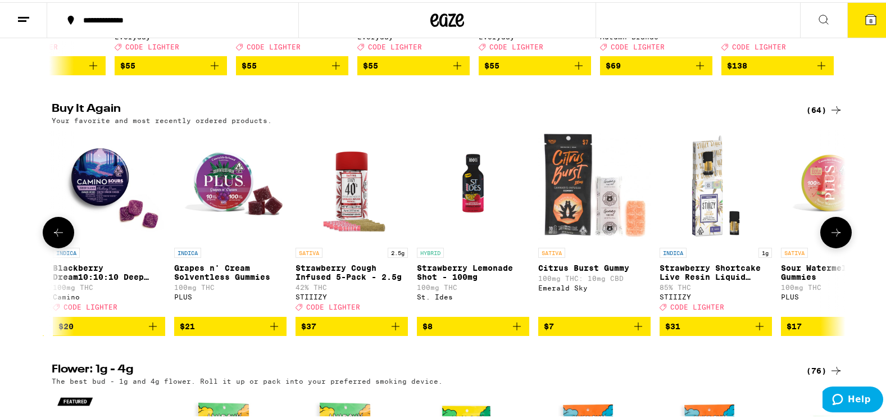
scroll to position [0, 3035]
click at [838, 246] on button at bounding box center [836, 230] width 31 height 31
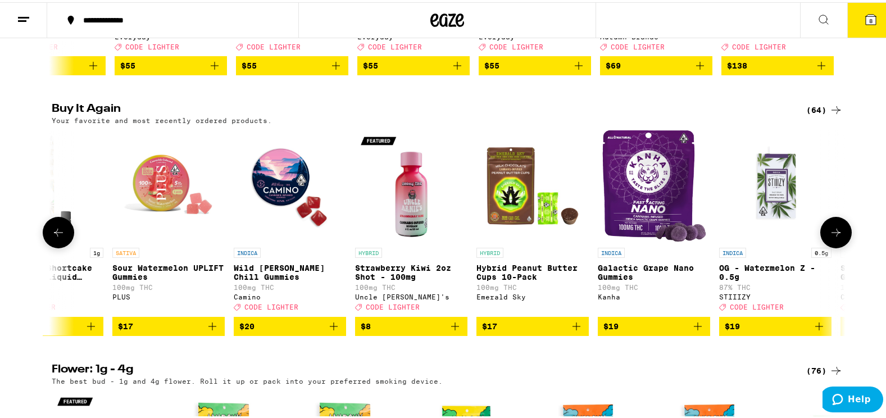
scroll to position [0, 3704]
click at [812, 331] on icon "Add to bag" at bounding box center [818, 324] width 13 height 13
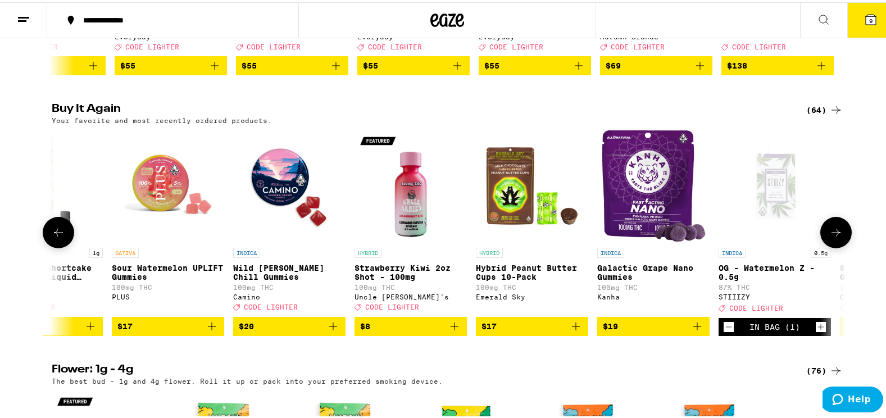
click at [816, 332] on icon "Increment" at bounding box center [821, 324] width 10 height 13
click at [834, 237] on icon at bounding box center [836, 230] width 13 height 13
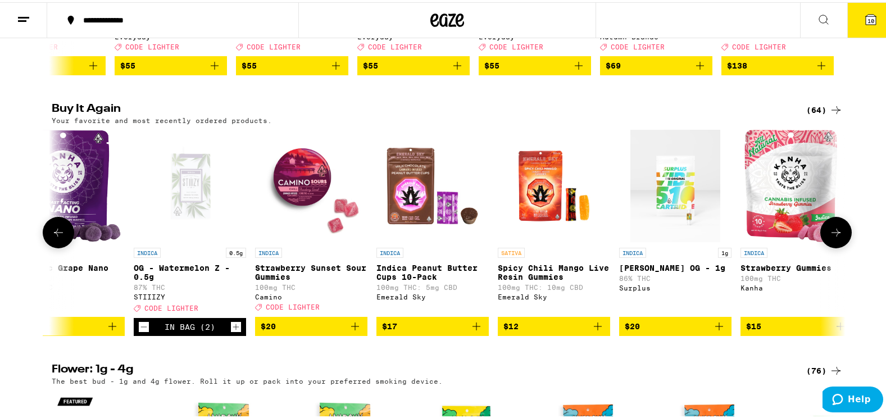
scroll to position [0, 4373]
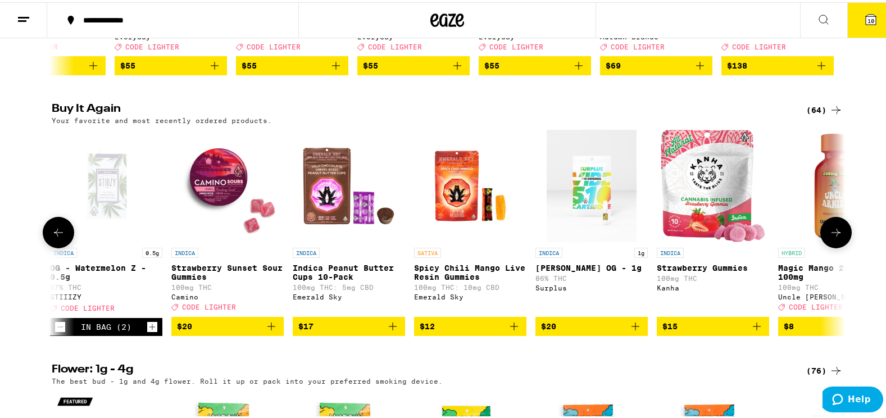
click at [832, 237] on icon at bounding box center [836, 230] width 13 height 13
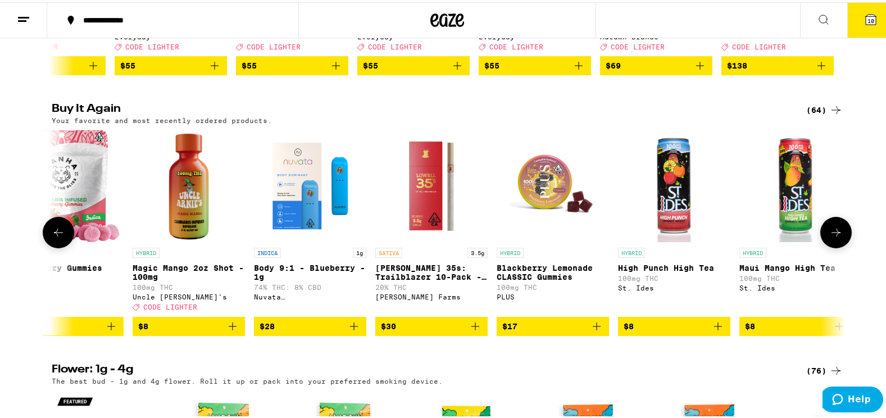
scroll to position [0, 5042]
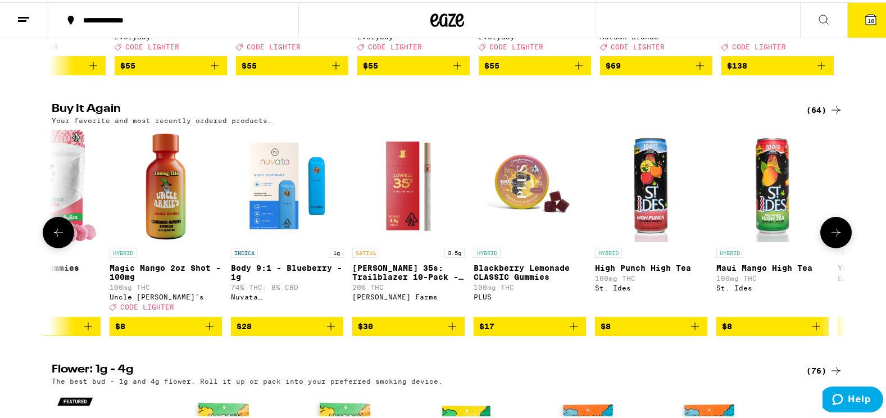
click at [832, 237] on icon at bounding box center [836, 230] width 13 height 13
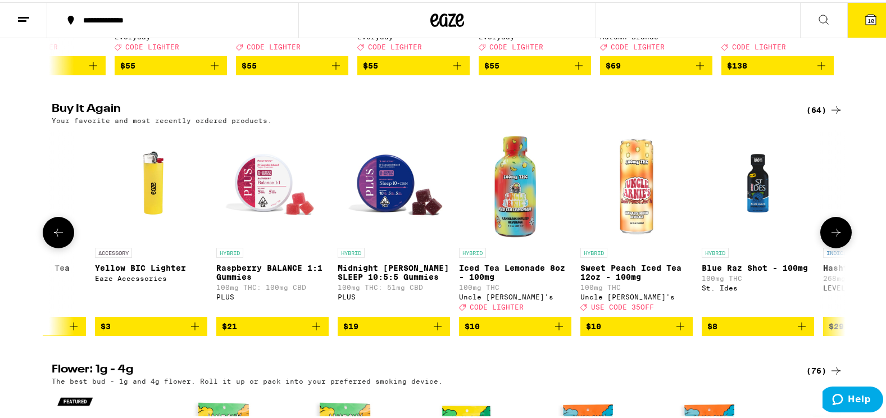
click at [832, 237] on icon at bounding box center [836, 230] width 13 height 13
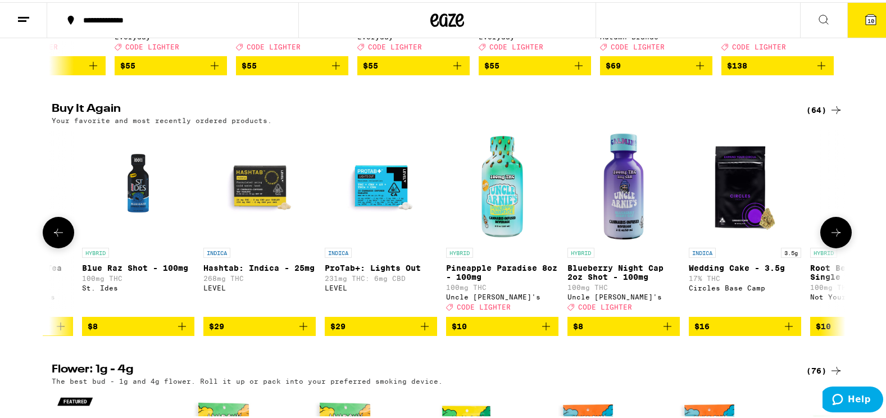
scroll to position [0, 6454]
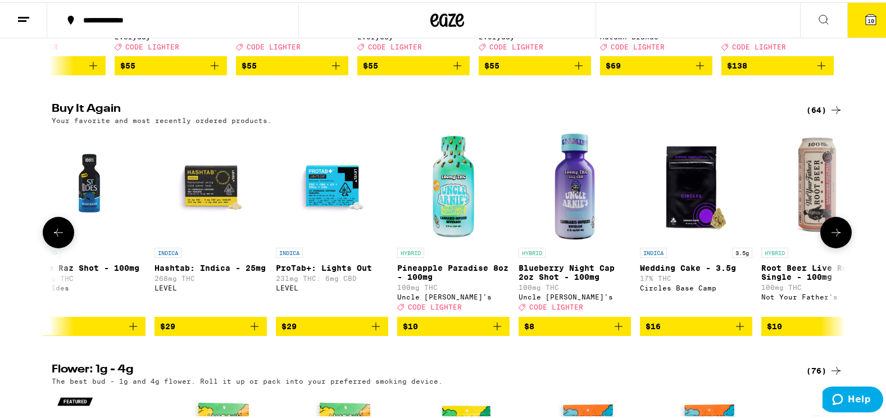
click at [53, 237] on icon at bounding box center [58, 230] width 13 height 13
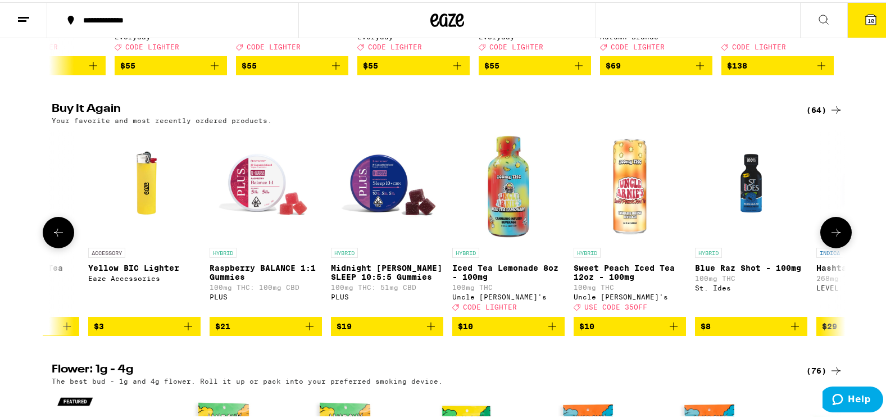
scroll to position [0, 5785]
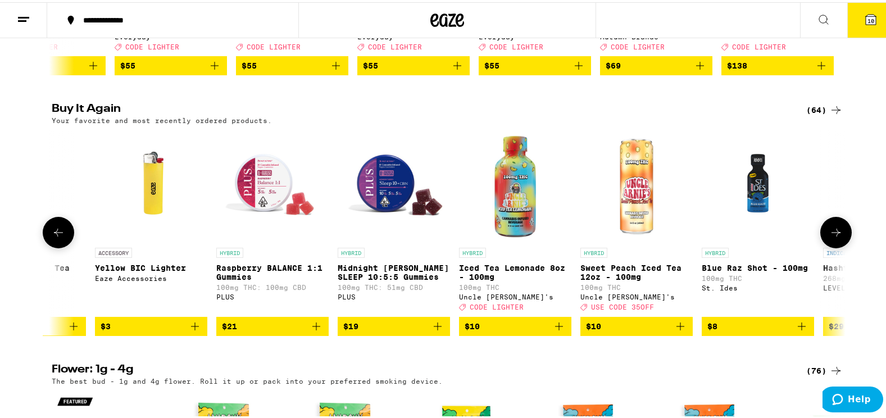
click at [833, 237] on icon at bounding box center [836, 230] width 13 height 13
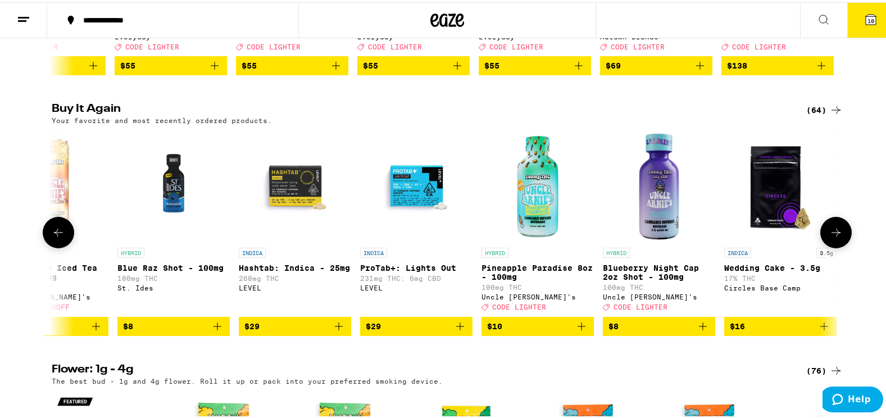
scroll to position [0, 6454]
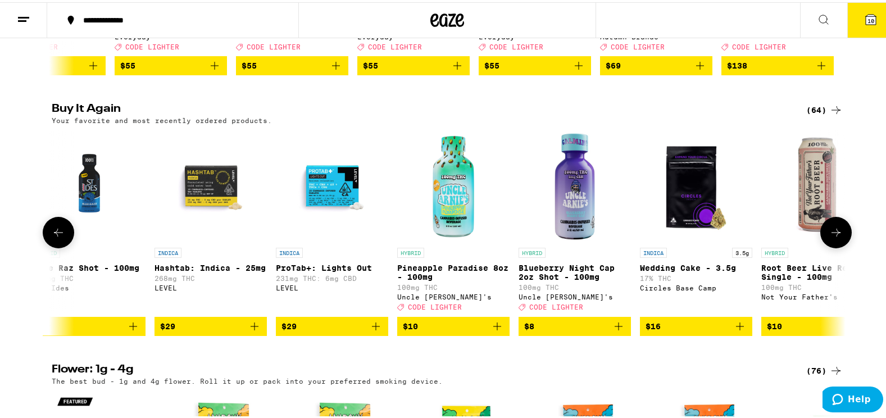
click at [833, 237] on icon at bounding box center [836, 230] width 13 height 13
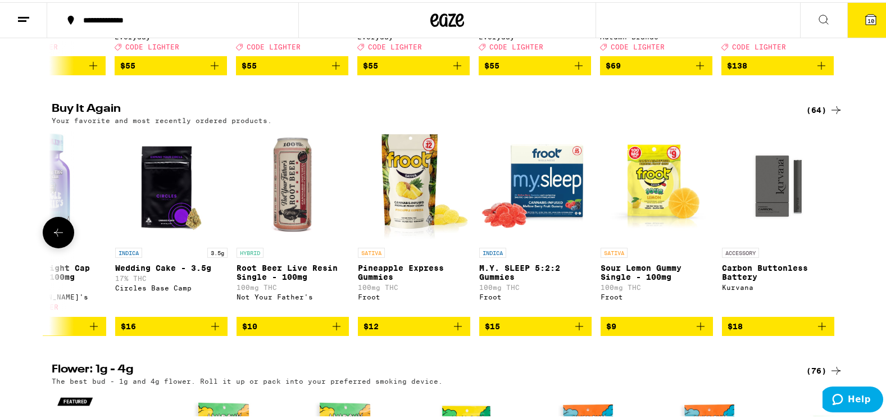
scroll to position [0, 6980]
click at [833, 246] on div at bounding box center [836, 230] width 31 height 31
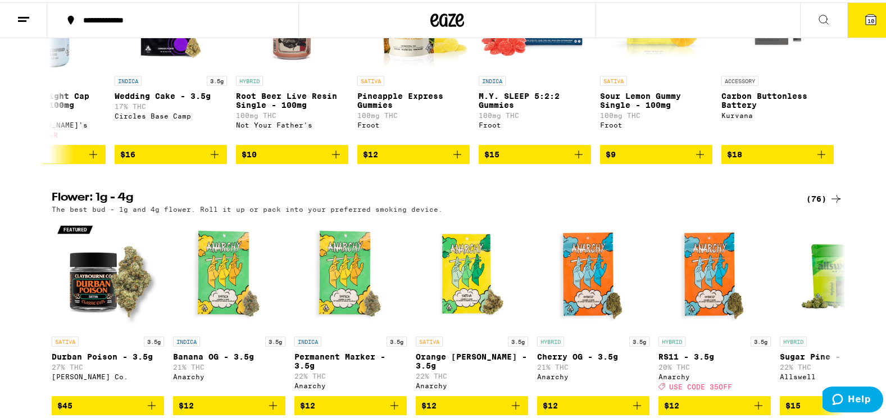
scroll to position [569, 0]
